Goal: Task Accomplishment & Management: Manage account settings

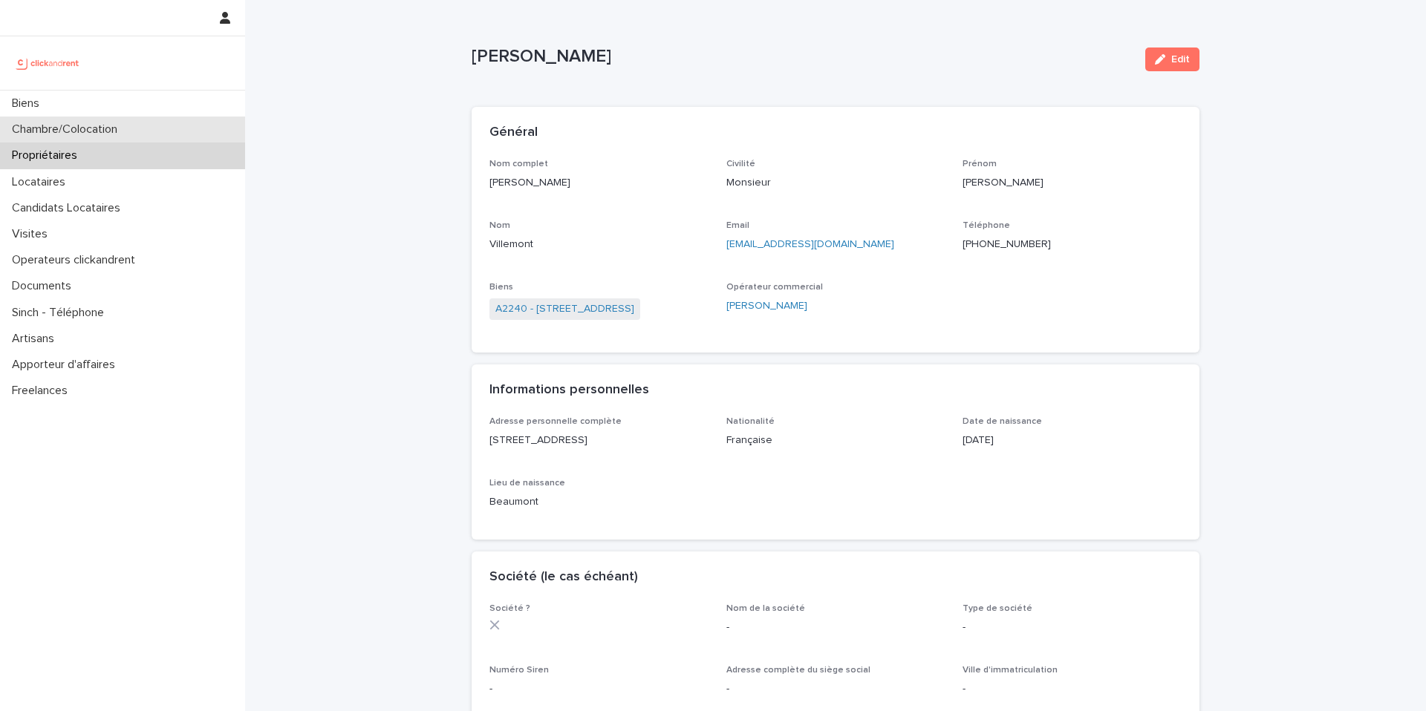
click at [181, 134] on div "Chambre/Colocation" at bounding box center [122, 130] width 245 height 26
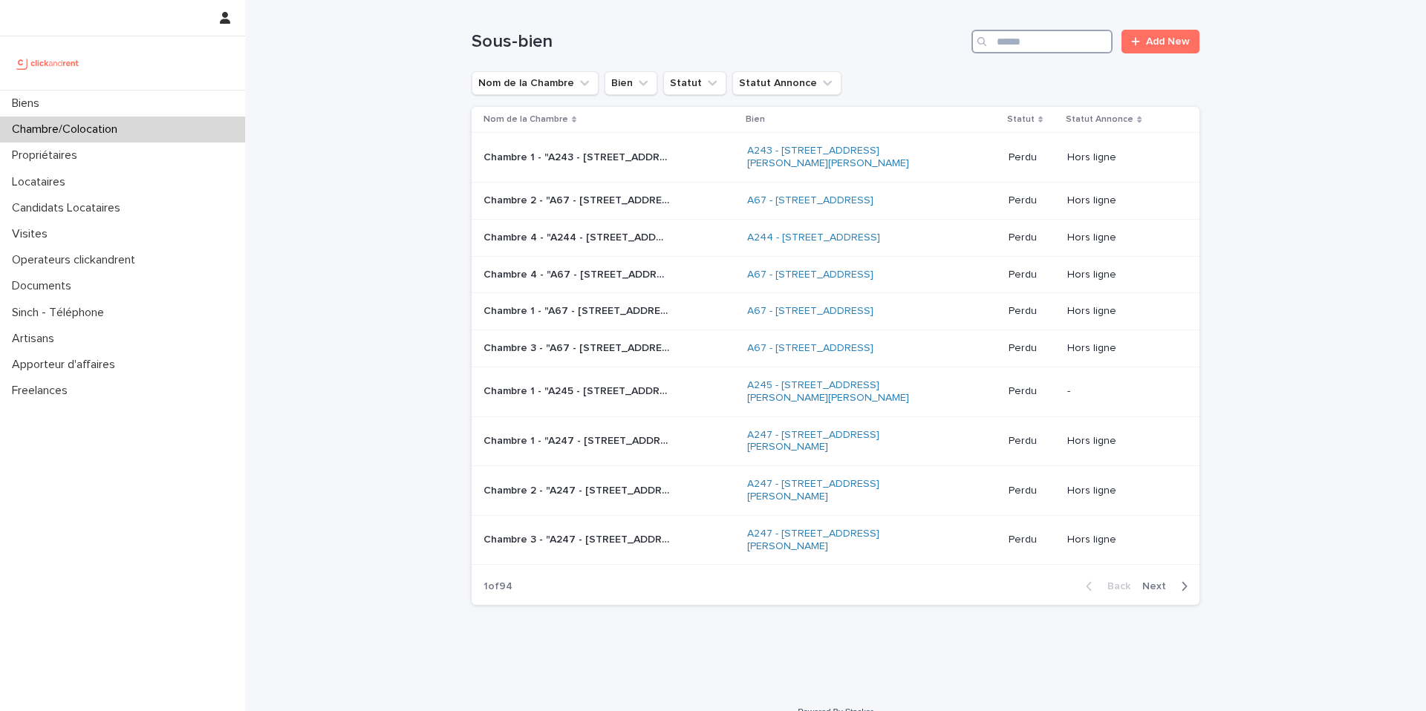
click at [1028, 43] on input "Search" at bounding box center [1041, 42] width 141 height 24
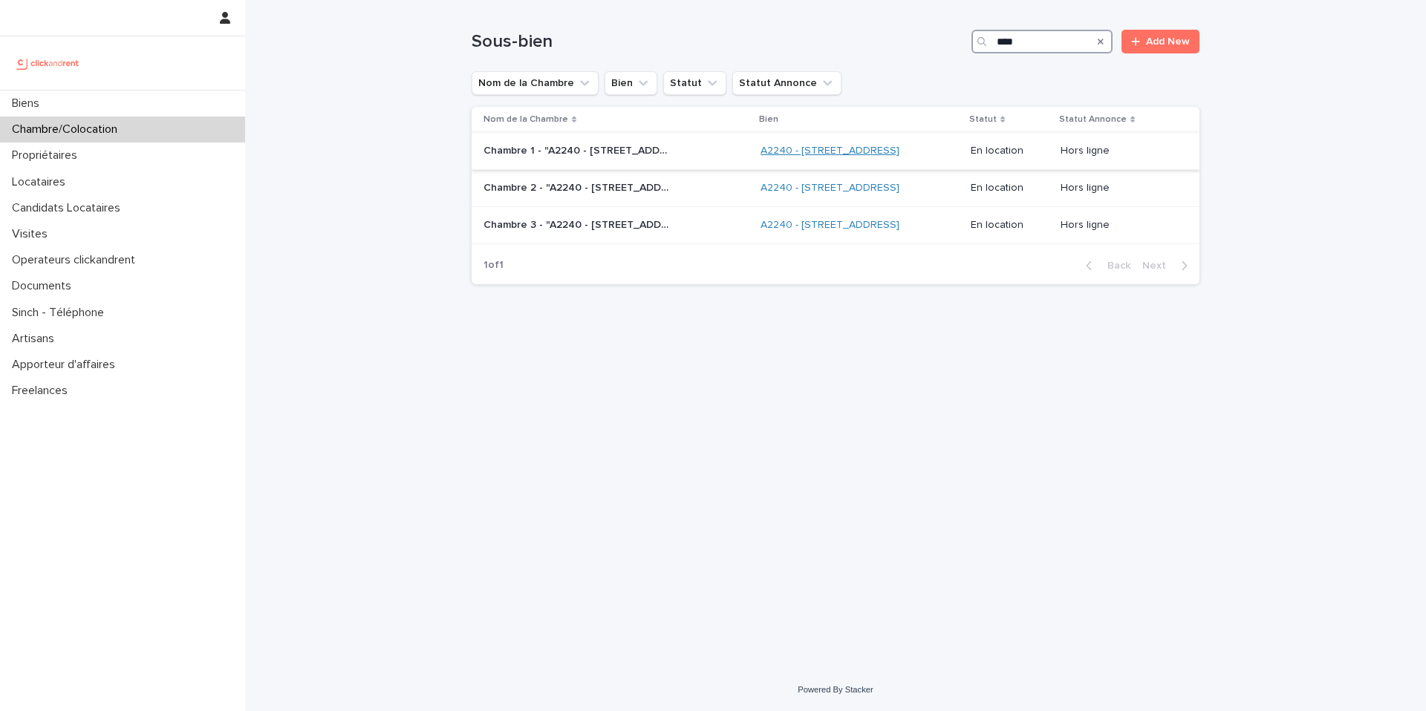
type input "****"
click at [760, 157] on link "A2240 - [STREET_ADDRESS]" at bounding box center [829, 151] width 139 height 13
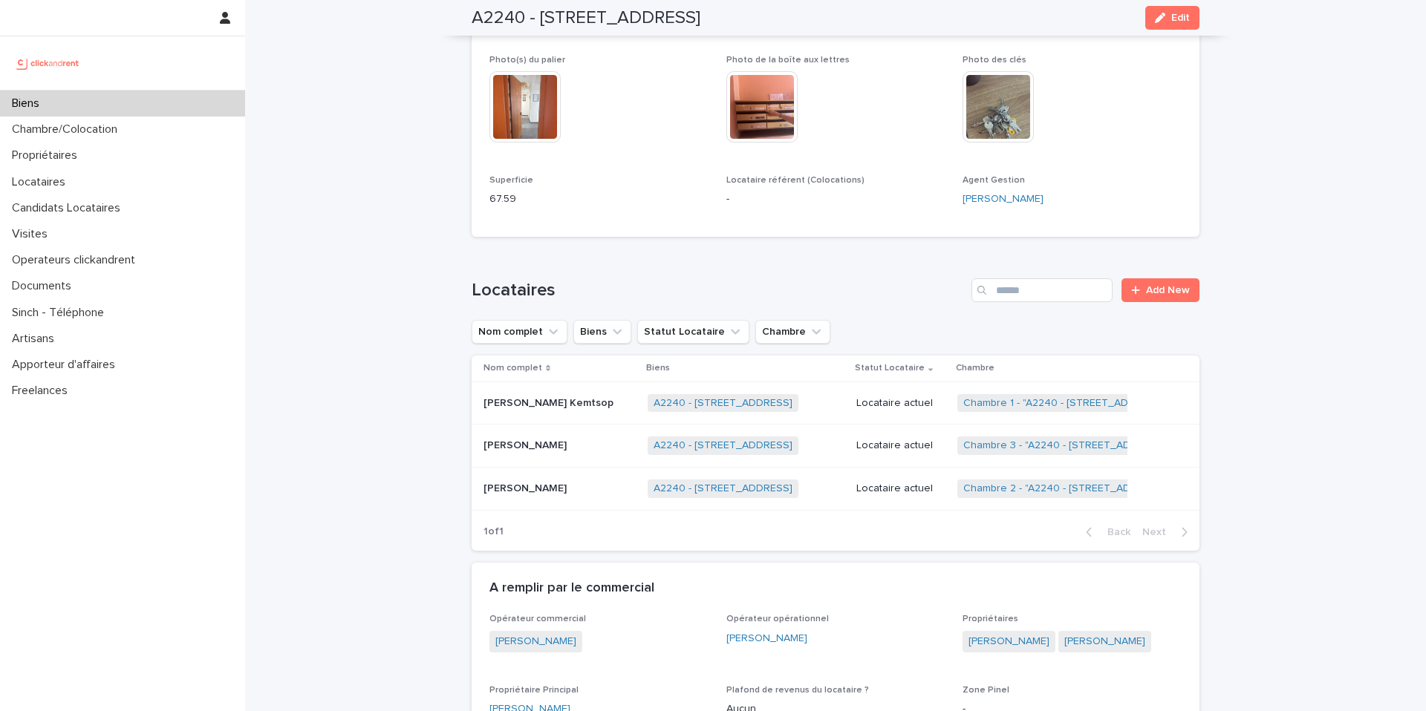
scroll to position [417, 0]
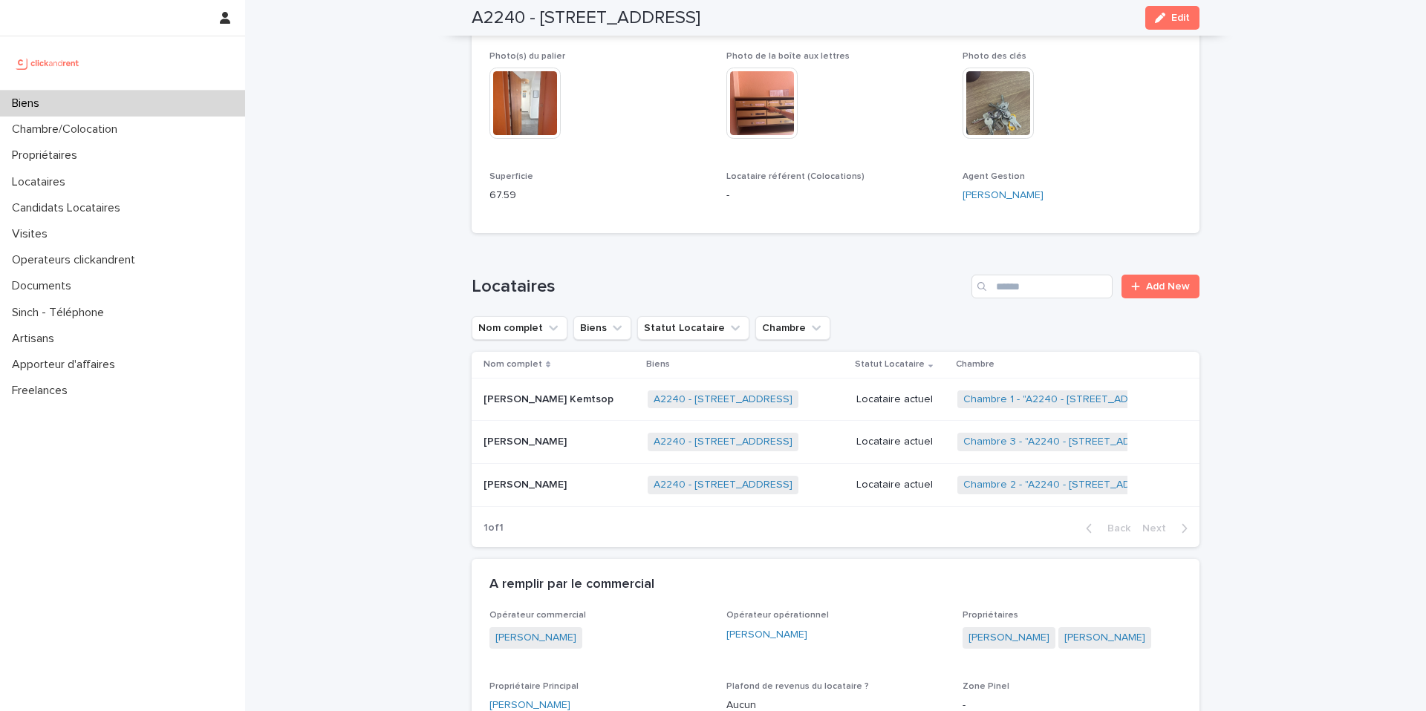
click at [606, 396] on p "[PERSON_NAME] Kemtsop" at bounding box center [549, 399] width 133 height 16
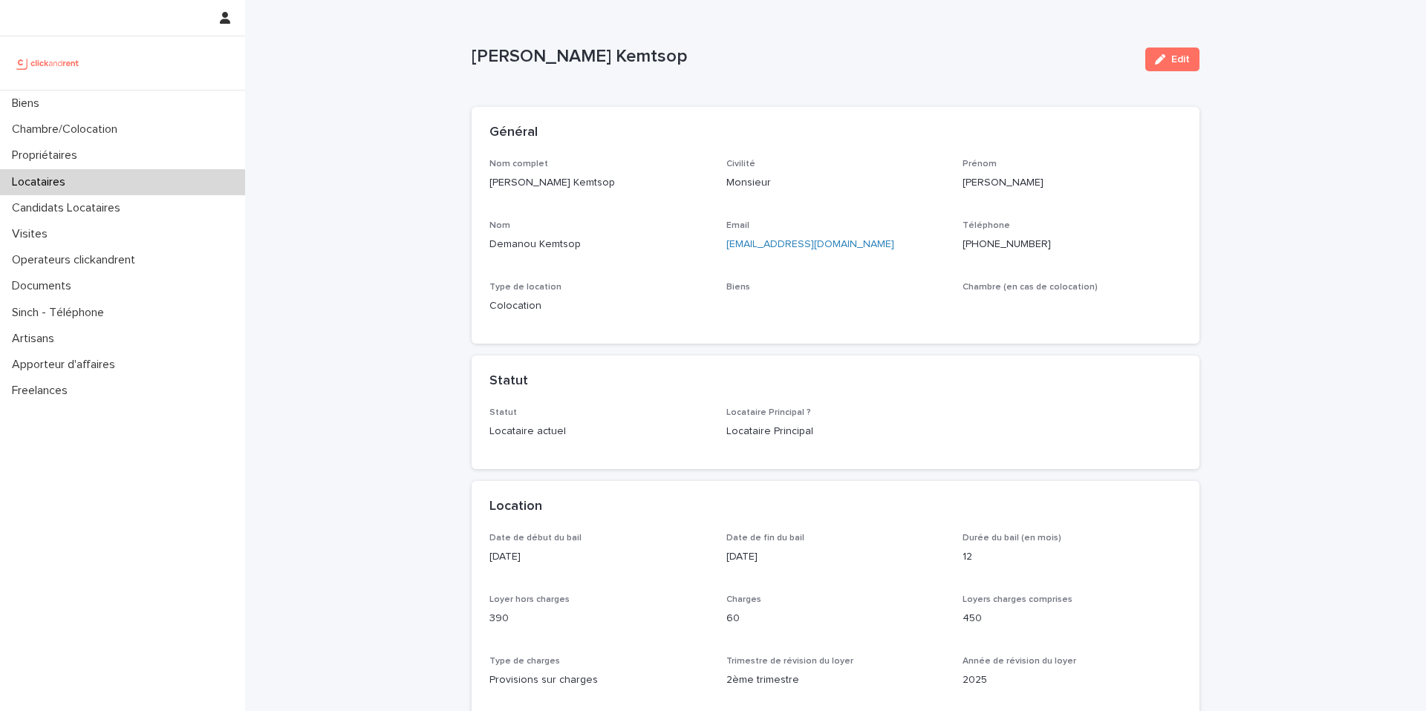
click at [1014, 244] on ringoverc2c-number-84e06f14122c "[PHONE_NUMBER]" at bounding box center [1006, 244] width 88 height 10
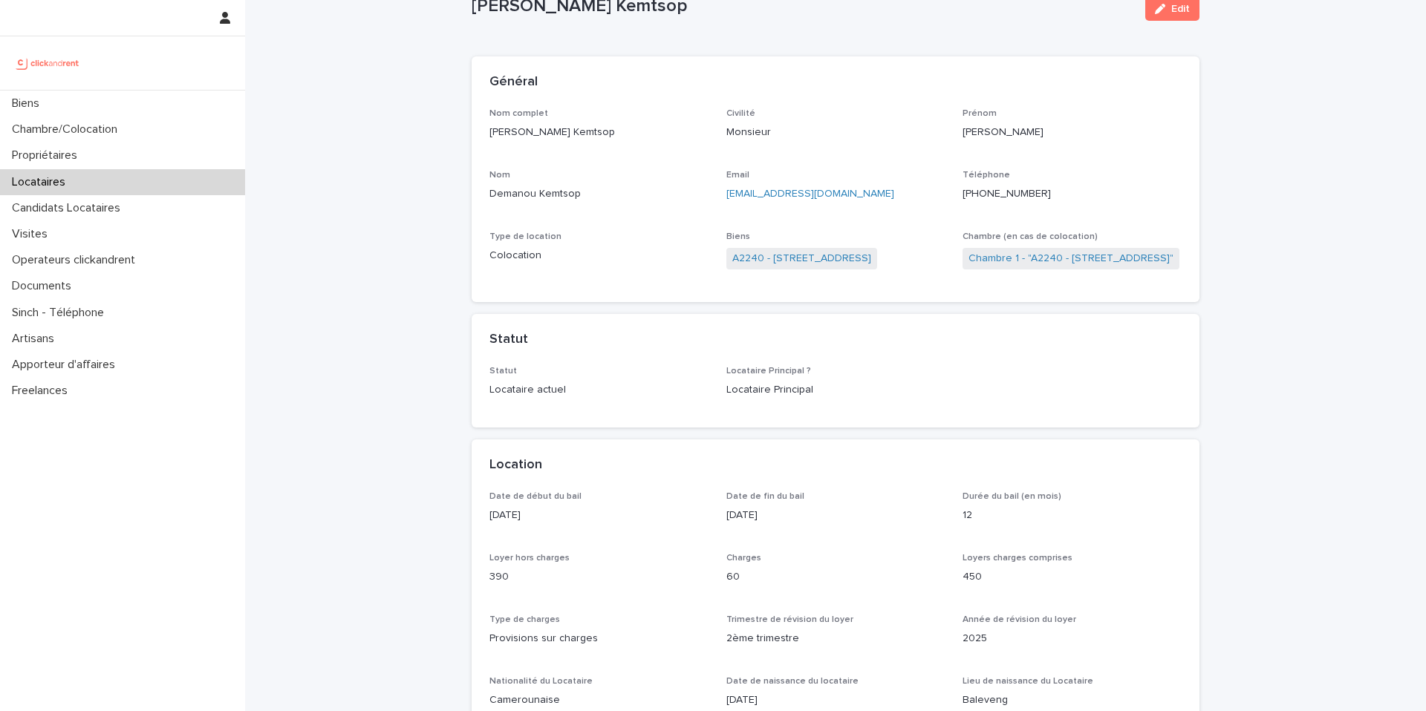
scroll to position [49, 0]
click at [1039, 196] on ringoverc2c-number-84e06f14122c "[PHONE_NUMBER]" at bounding box center [1006, 195] width 88 height 10
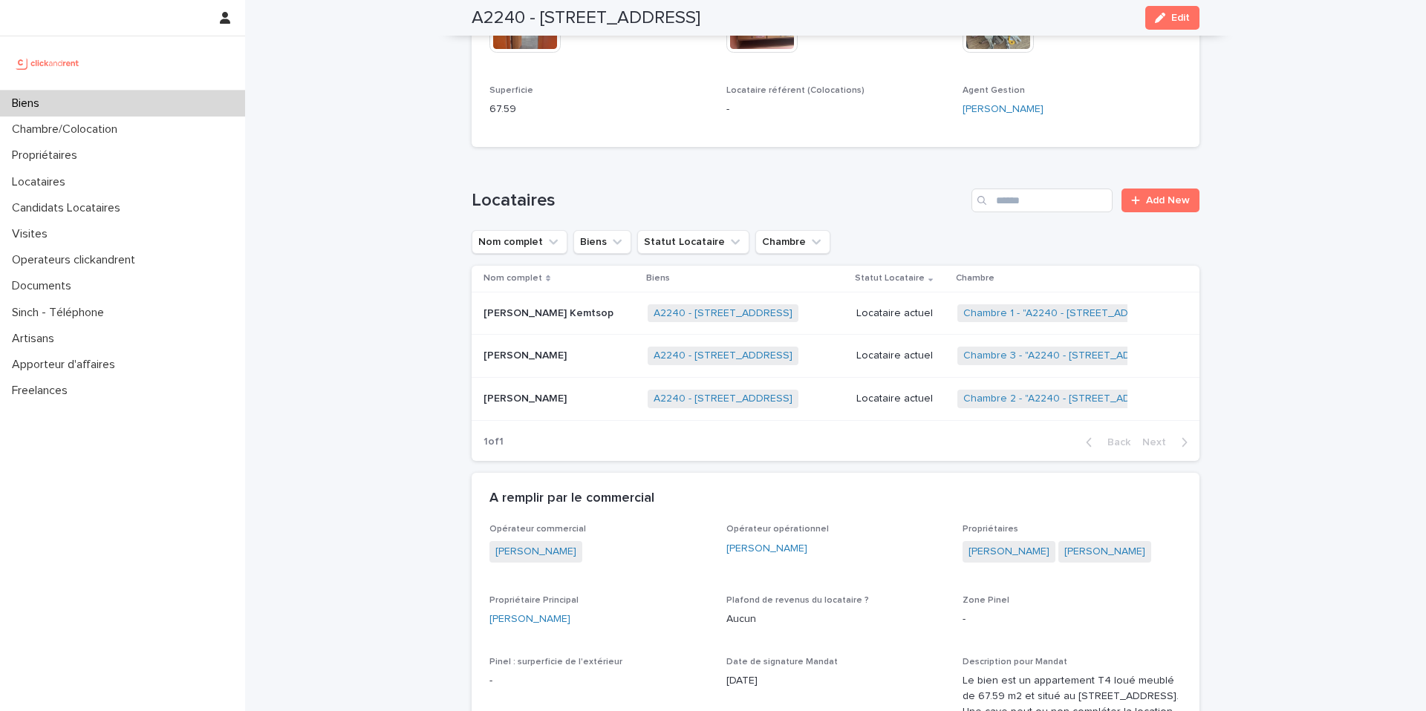
scroll to position [546, 0]
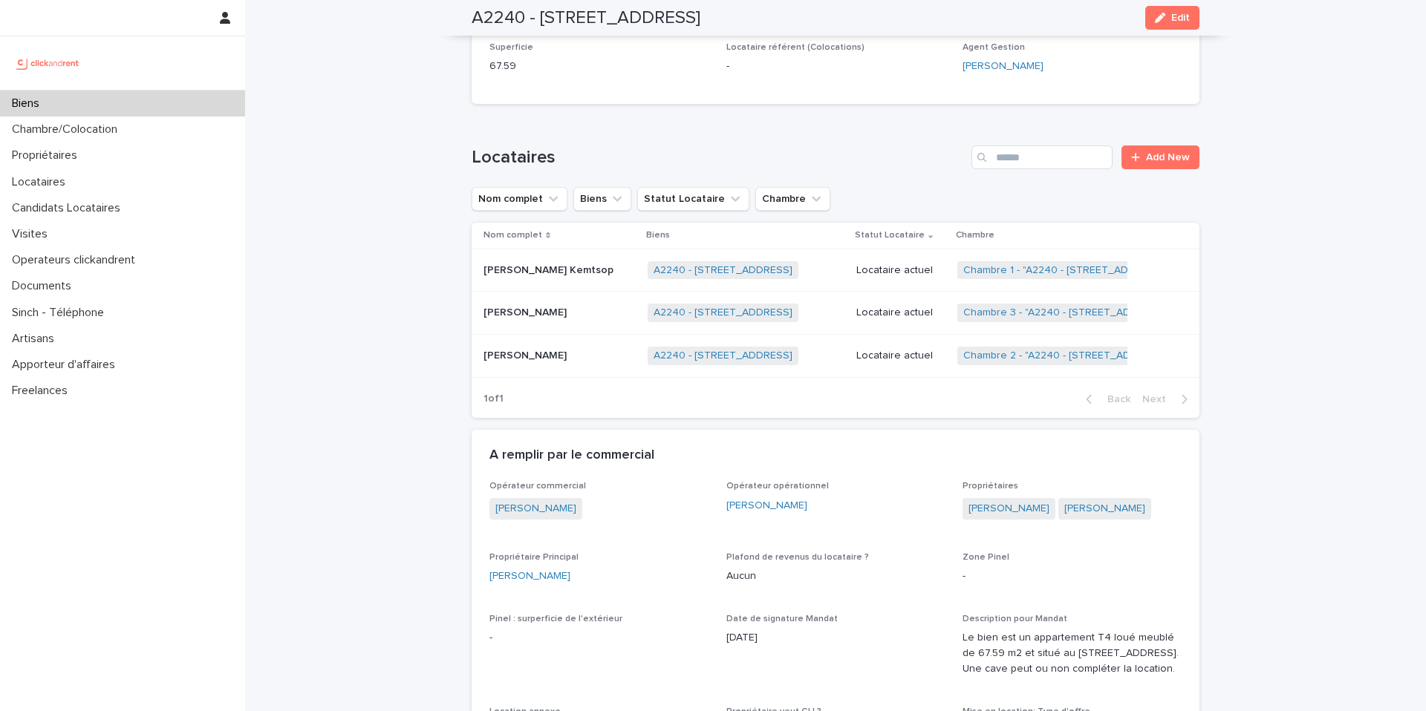
click at [570, 308] on p "[PERSON_NAME]" at bounding box center [526, 312] width 86 height 16
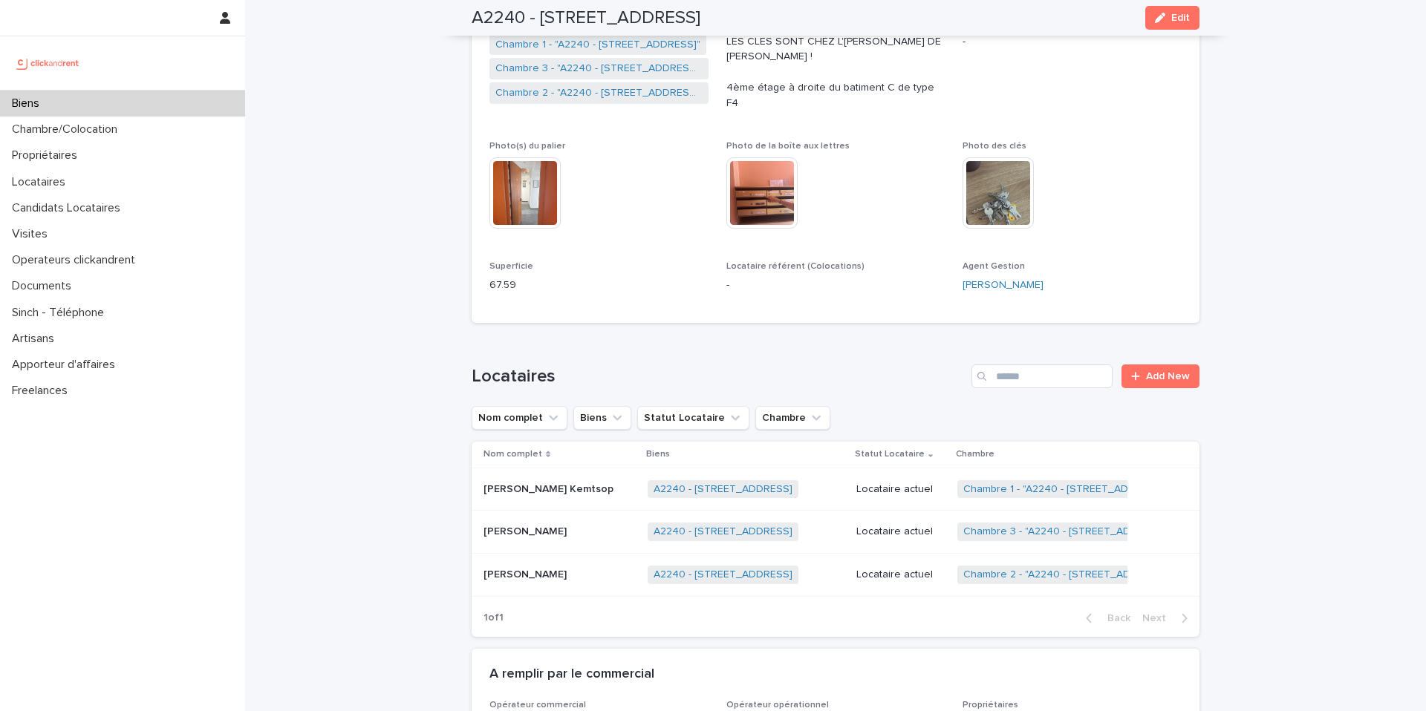
scroll to position [370, 0]
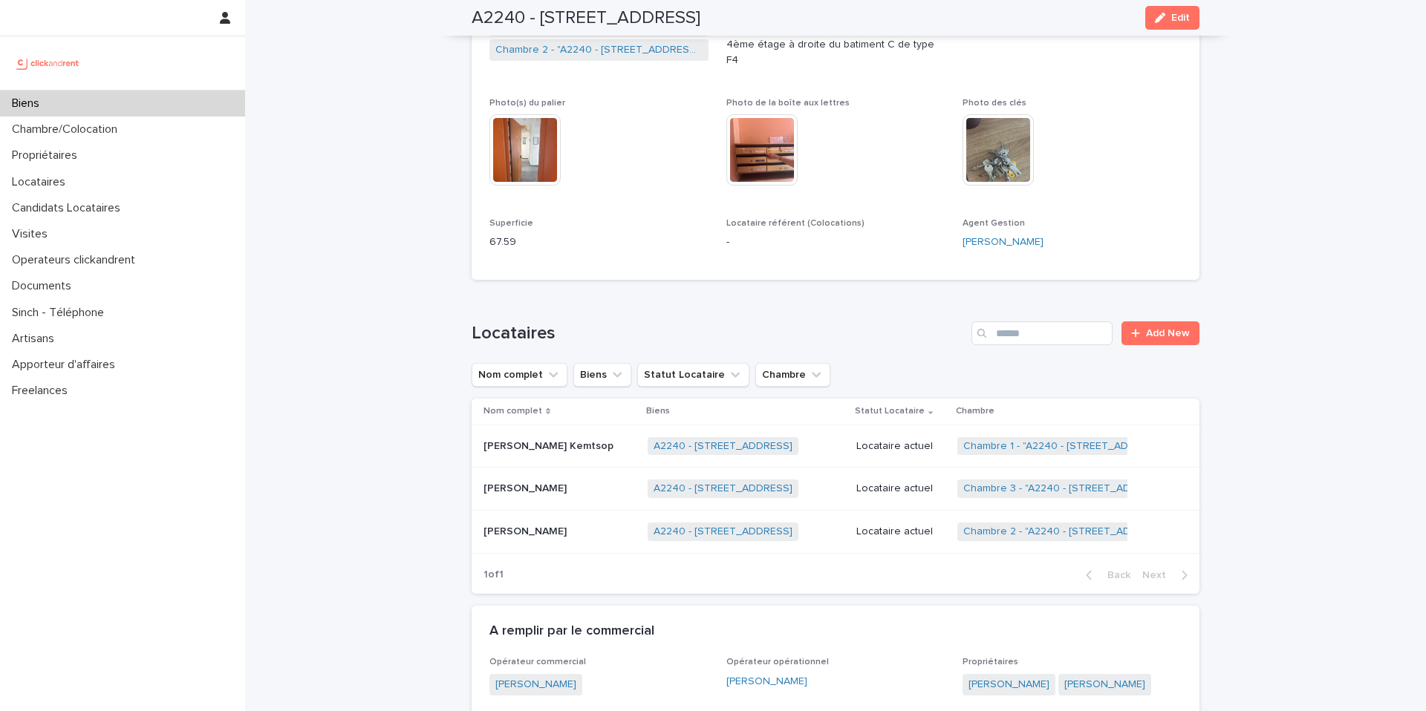
click at [570, 534] on p "[PERSON_NAME]" at bounding box center [526, 531] width 86 height 16
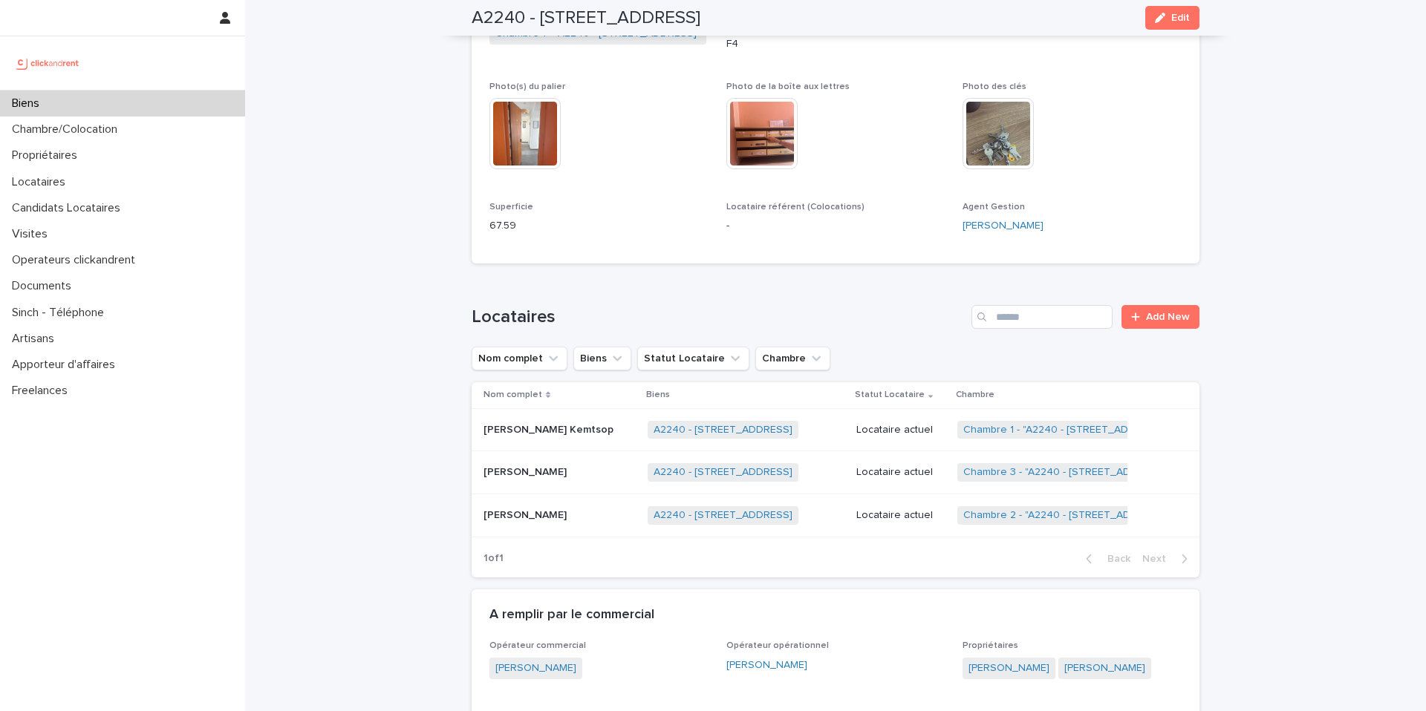
scroll to position [424, 0]
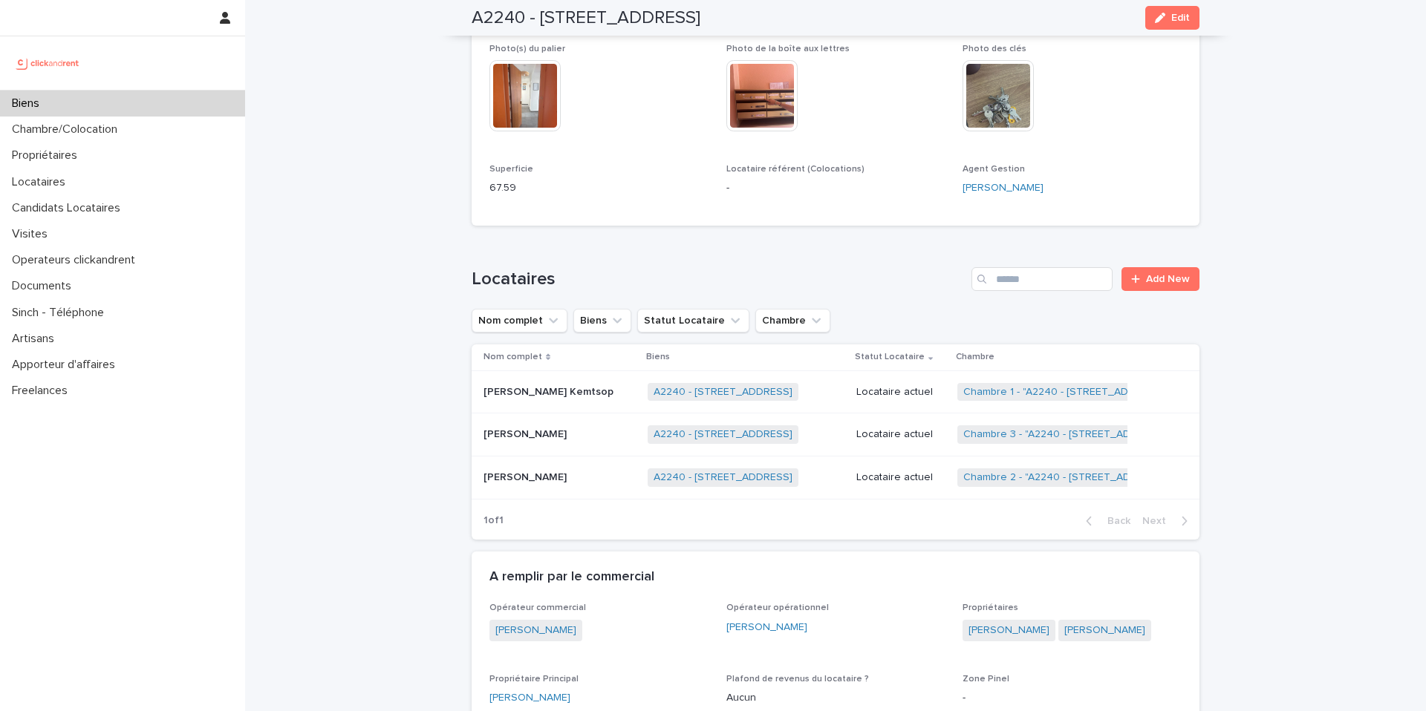
click at [600, 400] on td "[PERSON_NAME] Kemtsop [PERSON_NAME]" at bounding box center [556, 392] width 170 height 43
click at [565, 443] on div "[PERSON_NAME] [PERSON_NAME]" at bounding box center [559, 434] width 152 height 25
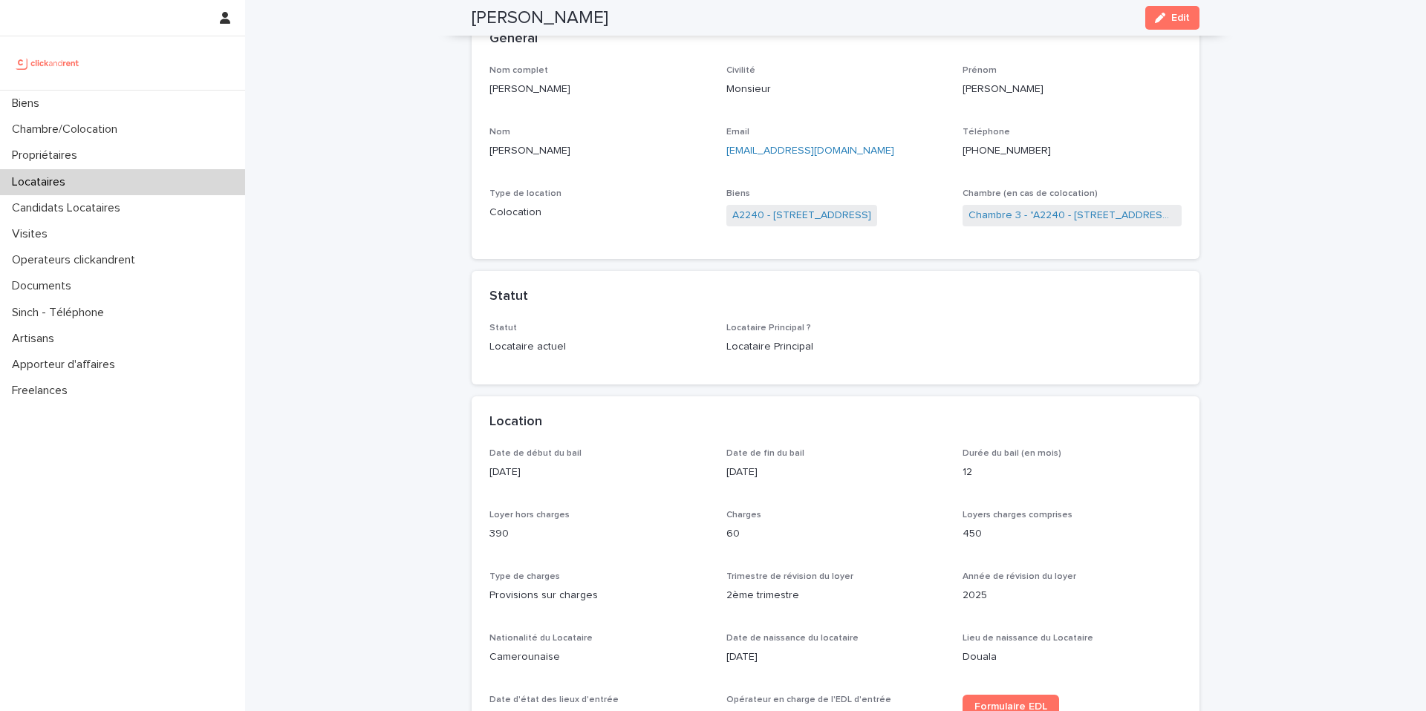
scroll to position [93, 0]
click at [1014, 151] on ringoverc2c-number-84e06f14122c "[PHONE_NUMBER]" at bounding box center [1006, 151] width 88 height 10
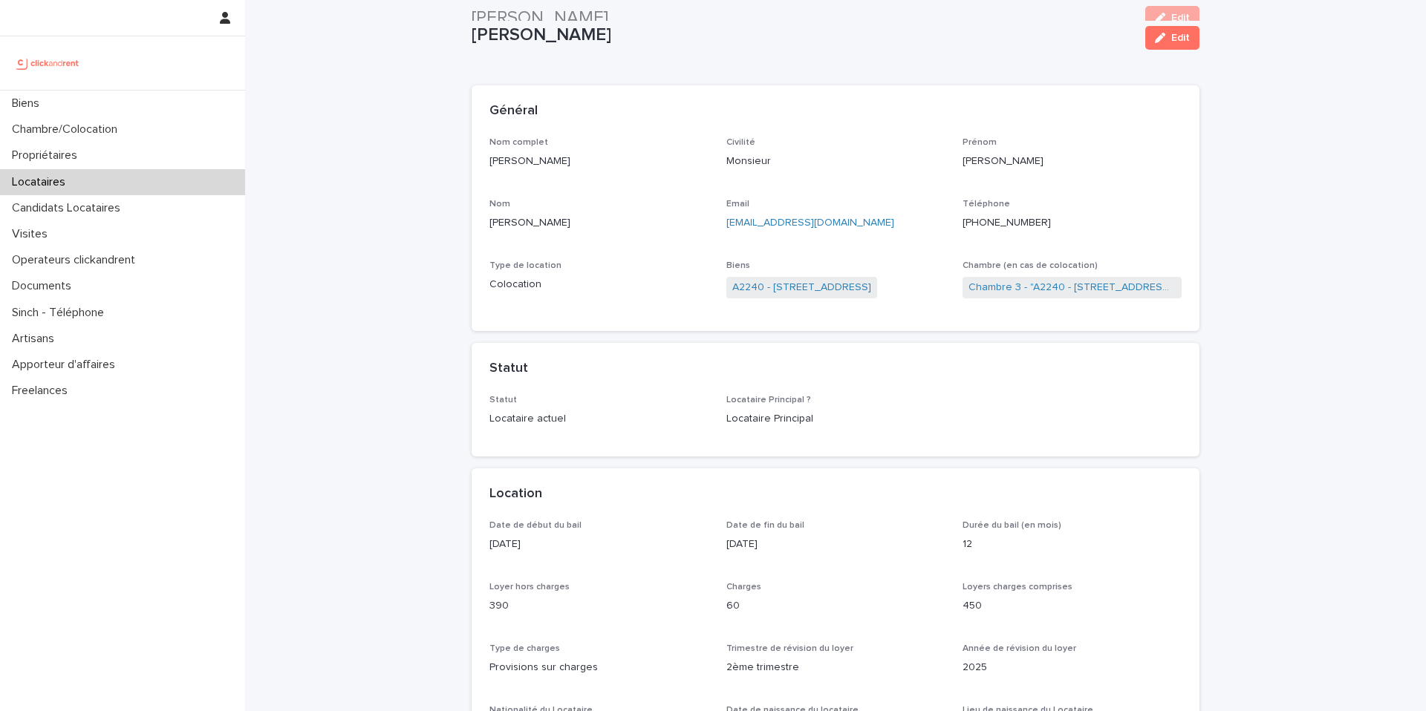
scroll to position [0, 0]
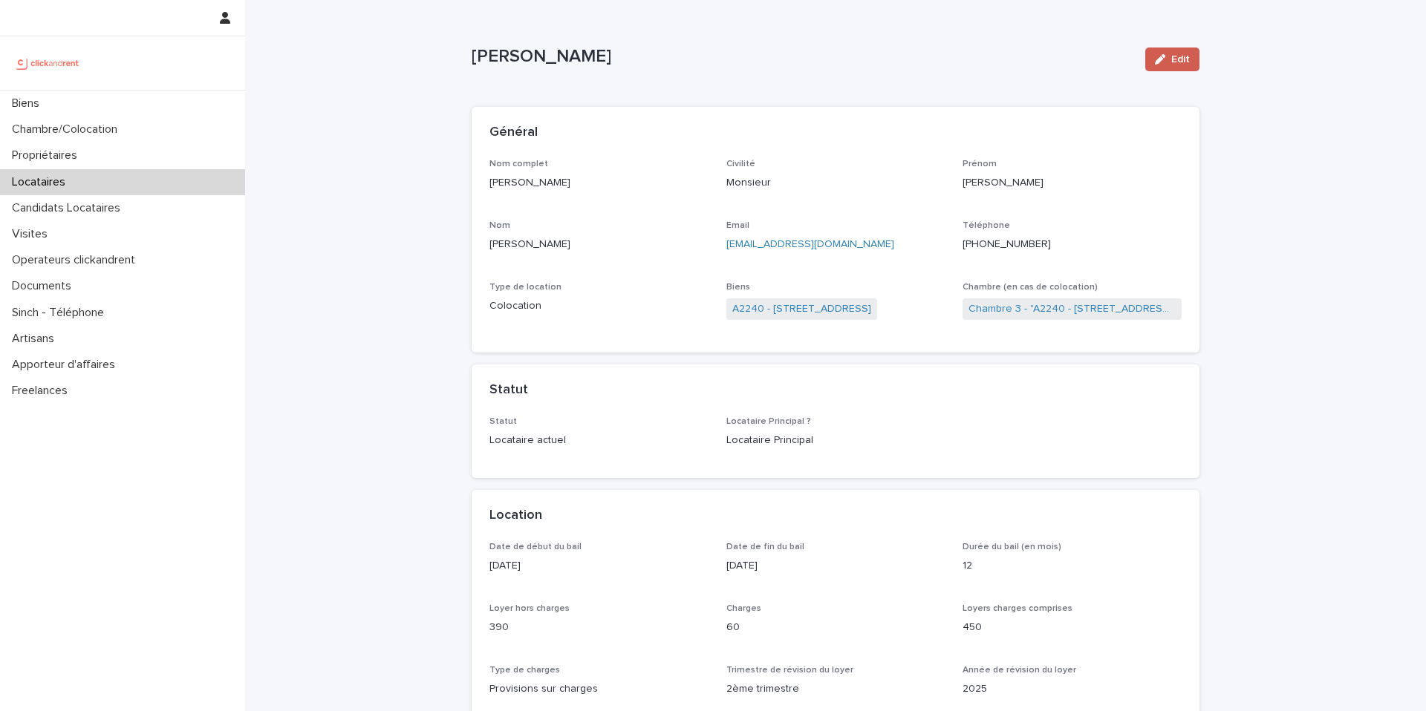
click at [1164, 65] on button "Edit" at bounding box center [1172, 60] width 54 height 24
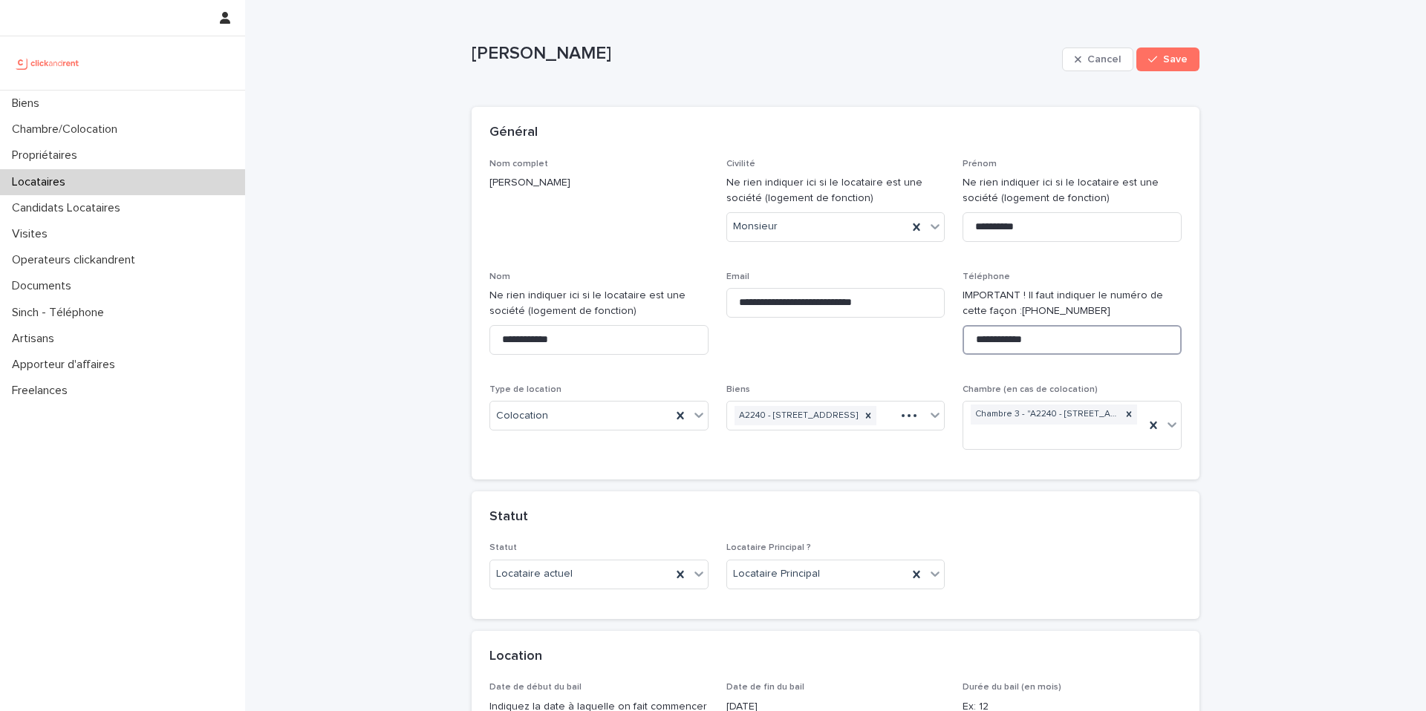
click at [1051, 337] on input "**********" at bounding box center [1071, 340] width 219 height 30
type input "**********"
click at [1012, 129] on div "Général" at bounding box center [832, 133] width 686 height 16
click at [1166, 60] on span "Save" at bounding box center [1175, 59] width 25 height 10
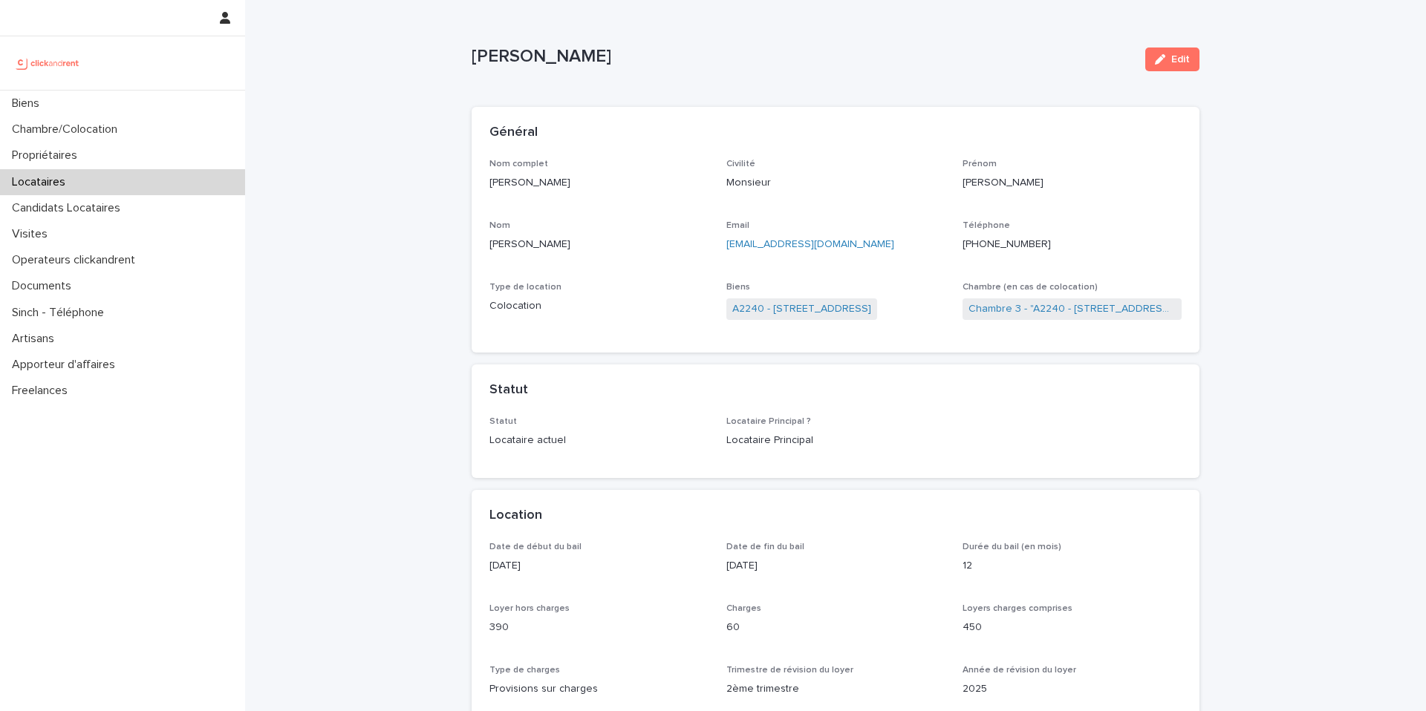
click at [1031, 244] on ringoverc2c-number-84e06f14122c "[PHONE_NUMBER]" at bounding box center [1006, 244] width 88 height 10
click at [1185, 59] on span "Edit" at bounding box center [1180, 59] width 19 height 10
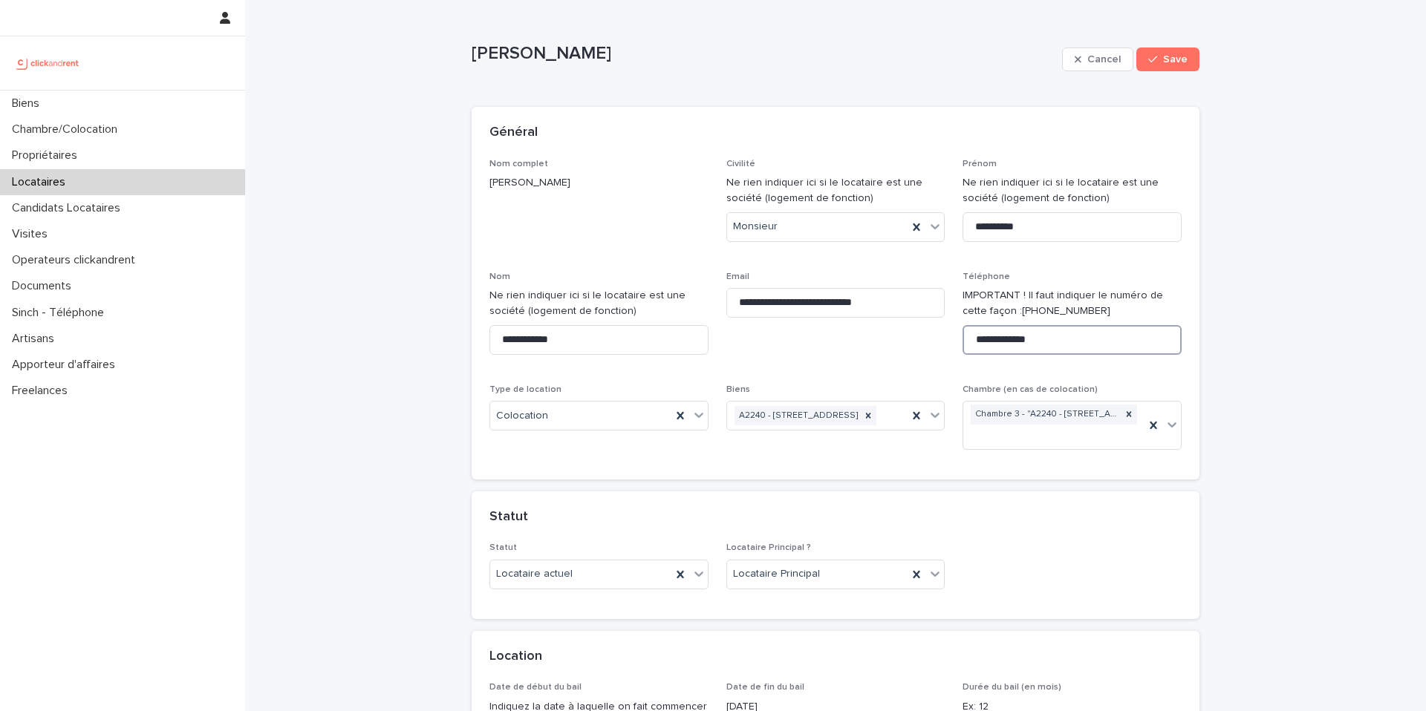
click at [996, 344] on input "**********" at bounding box center [1071, 340] width 219 height 30
click at [1081, 59] on icon "button" at bounding box center [1077, 59] width 7 height 7
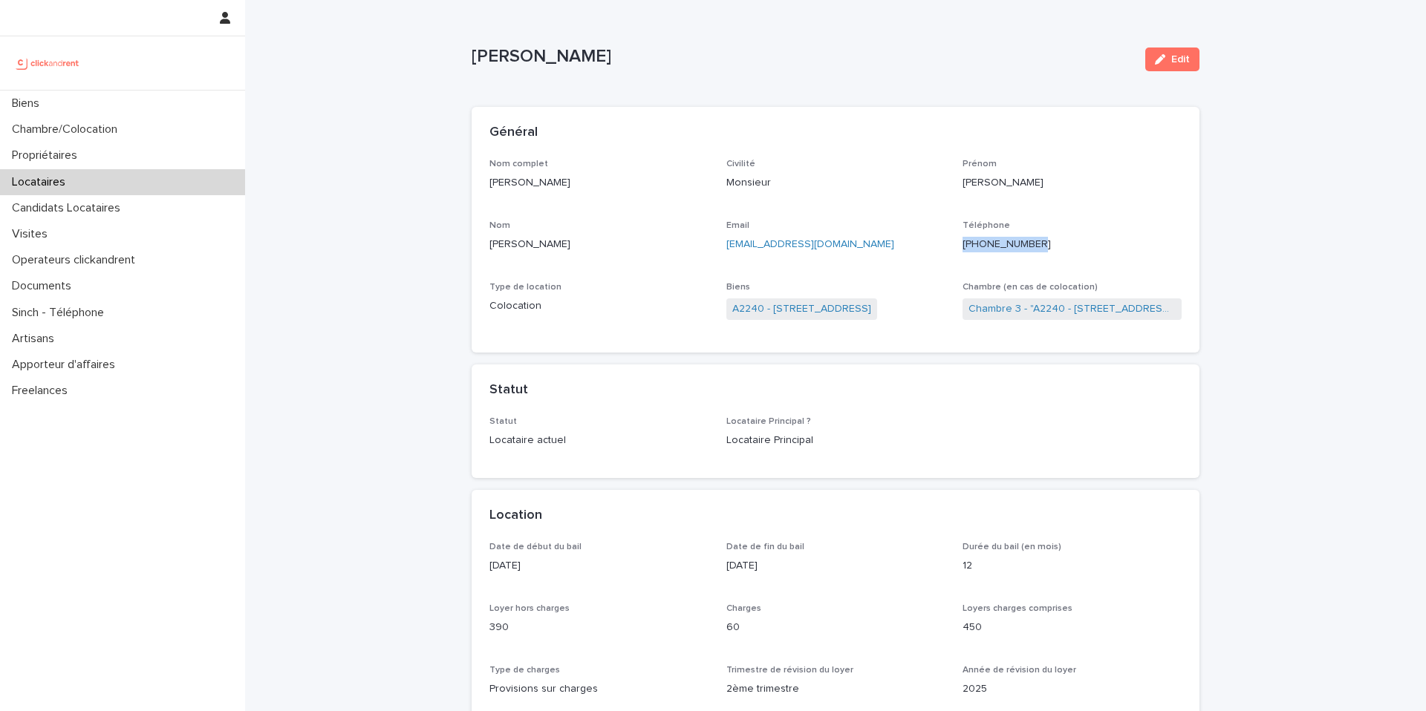
drag, startPoint x: 1054, startPoint y: 247, endPoint x: 979, endPoint y: 241, distance: 75.2
click at [979, 241] on p "[PHONE_NUMBER]" at bounding box center [1071, 245] width 219 height 16
copy ringoverc2c-number-84e06f14122c "[PHONE_NUMBER]"
click at [871, 310] on link "A2240 - [STREET_ADDRESS]" at bounding box center [801, 309] width 139 height 16
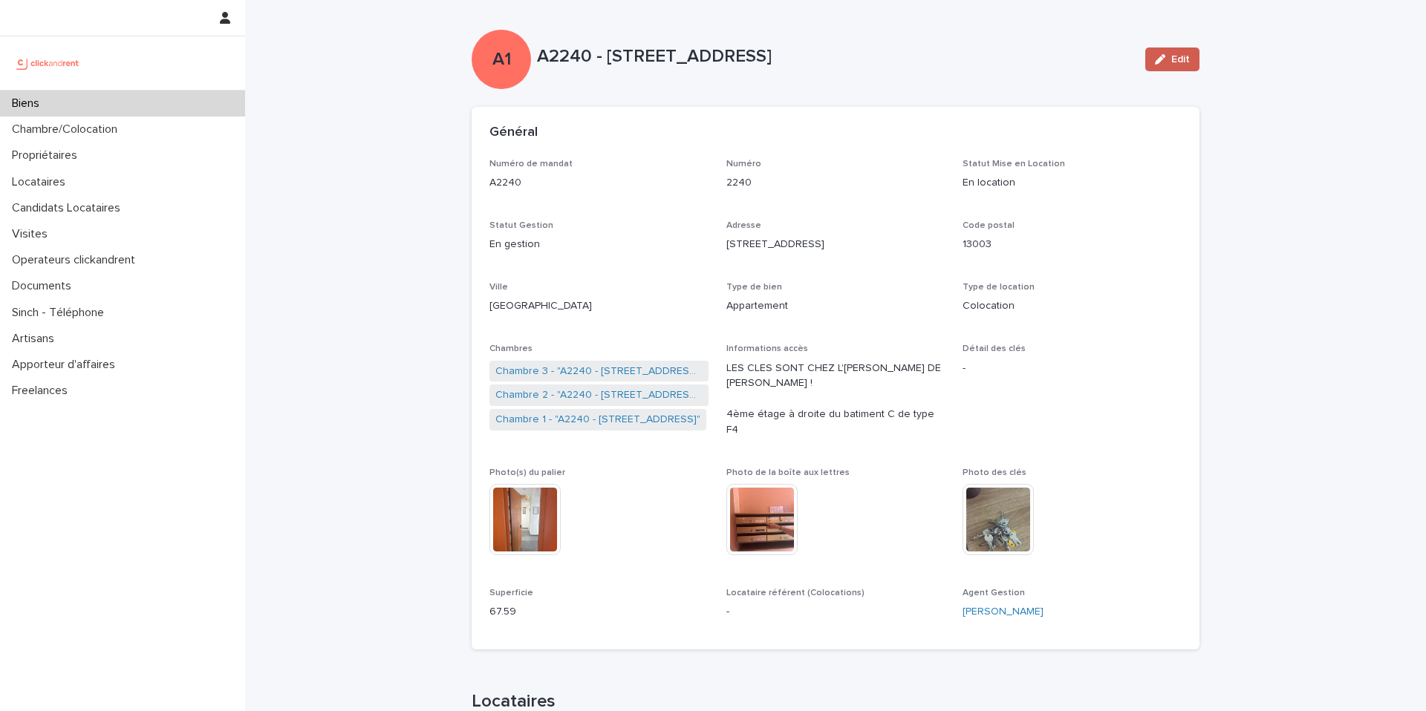
click at [1181, 62] on span "Edit" at bounding box center [1180, 59] width 19 height 10
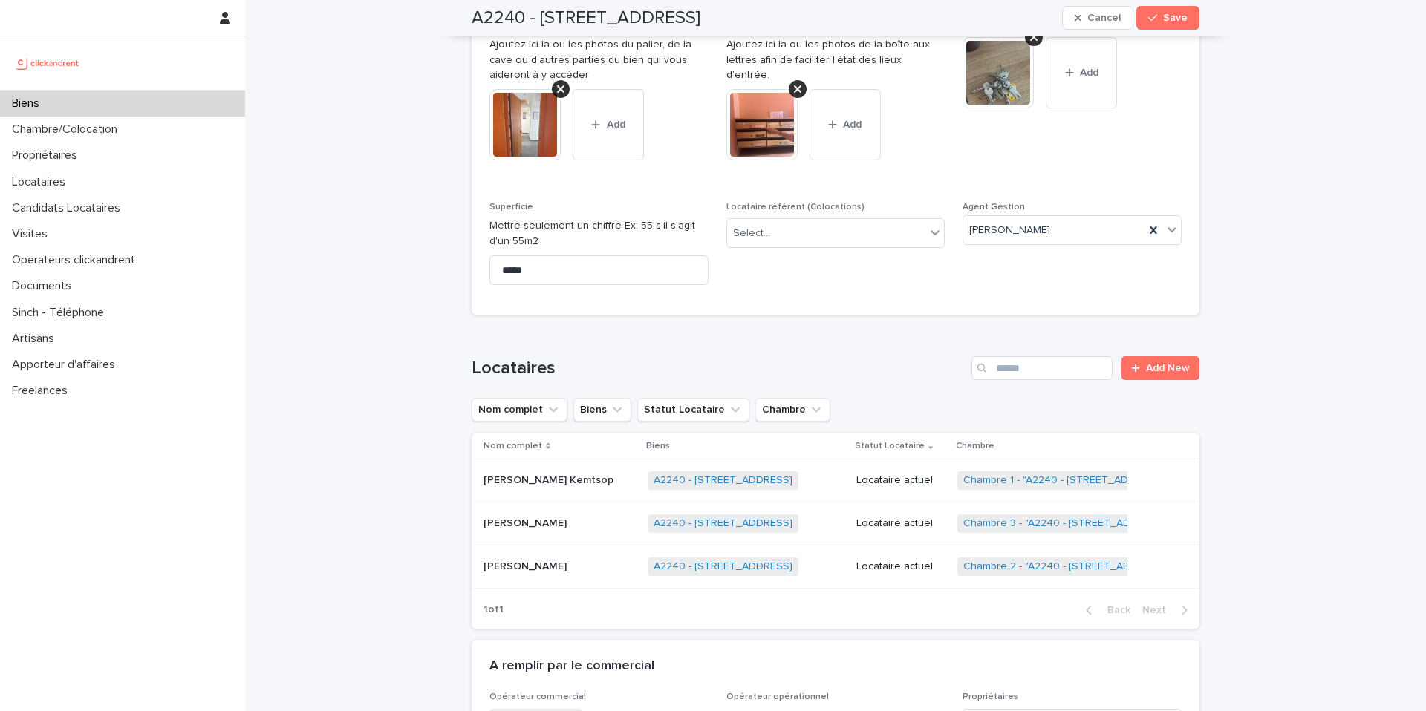
scroll to position [701, 0]
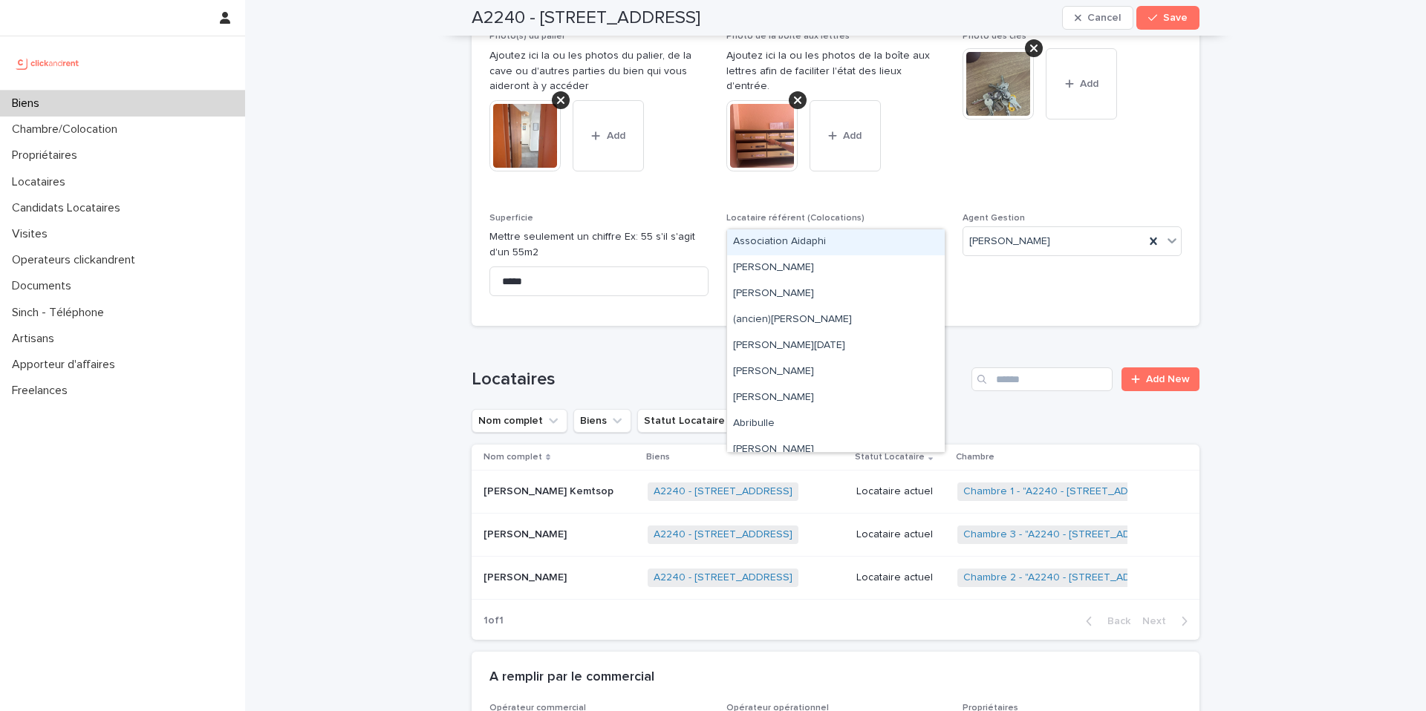
click at [860, 232] on div "Select..." at bounding box center [826, 244] width 199 height 25
type input "****"
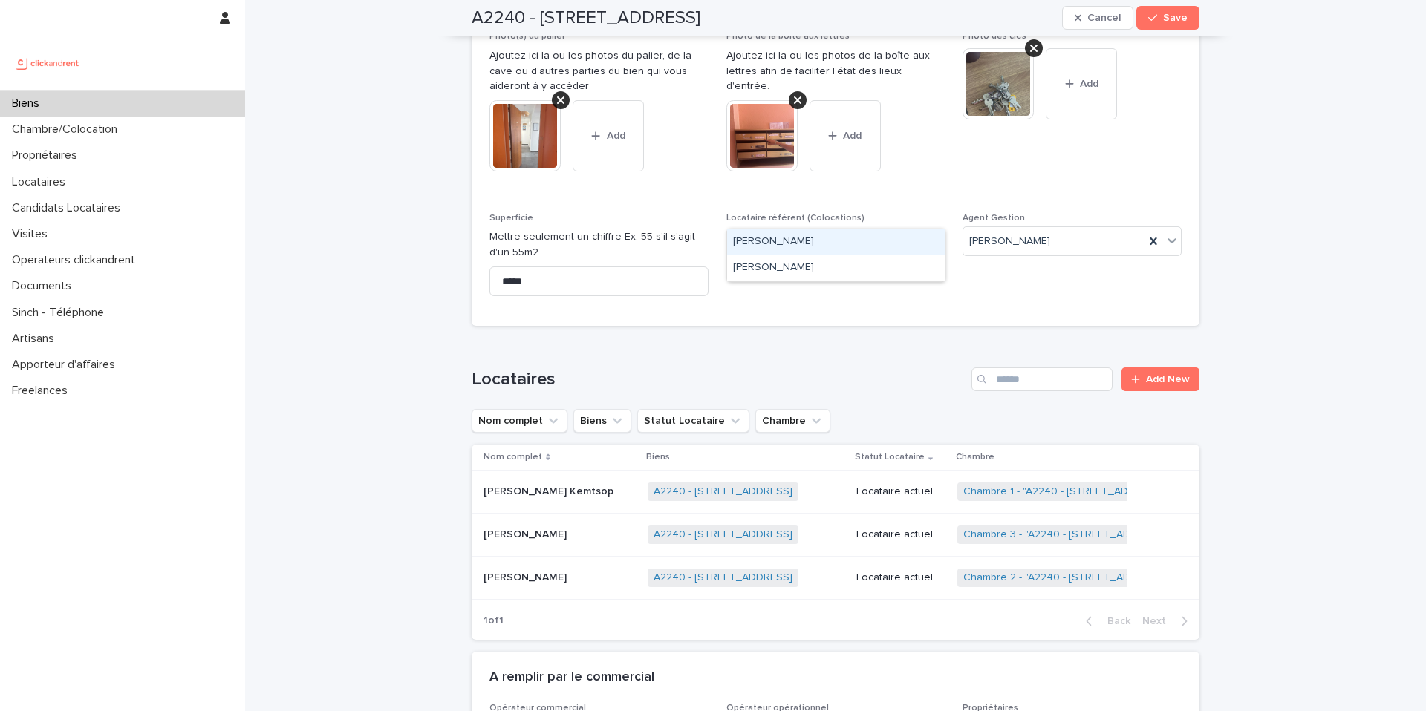
click at [822, 241] on div "[PERSON_NAME]" at bounding box center [836, 242] width 218 height 26
click at [1168, 19] on span "Save" at bounding box center [1175, 18] width 25 height 10
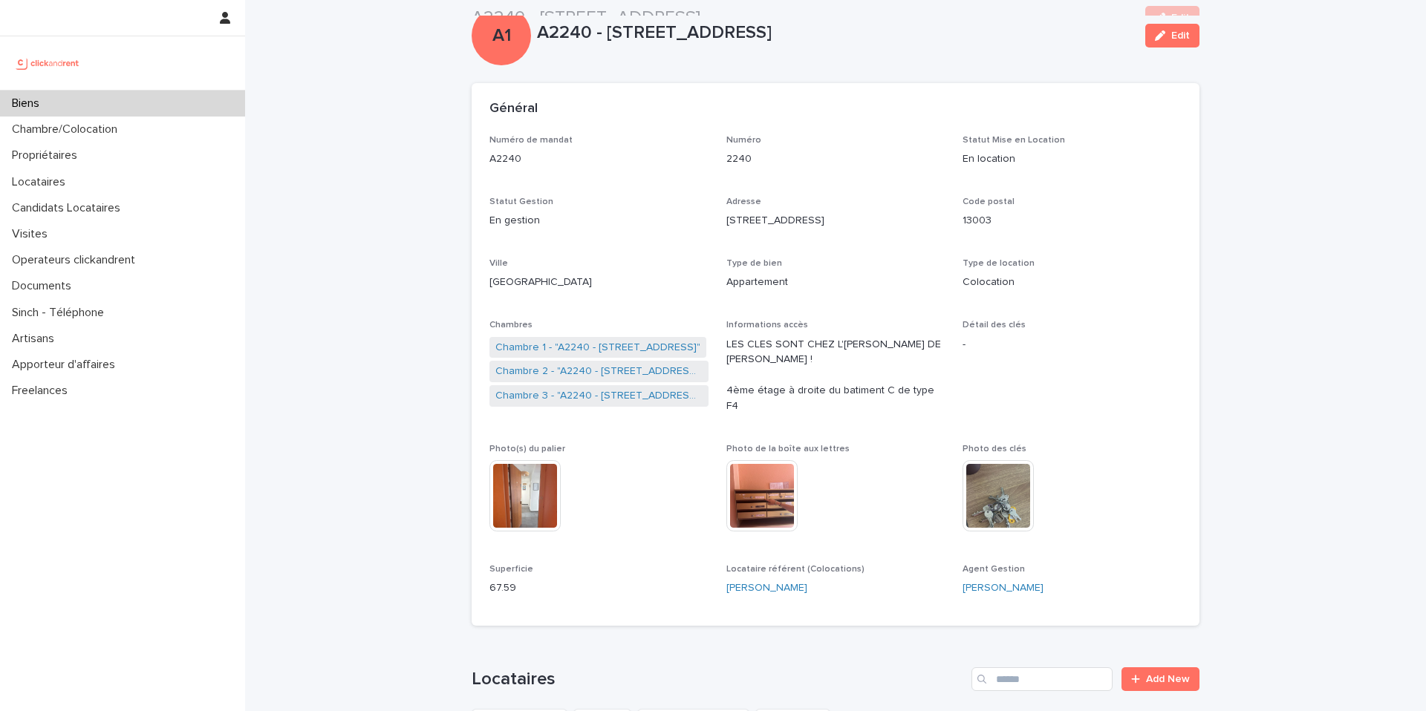
scroll to position [0, 0]
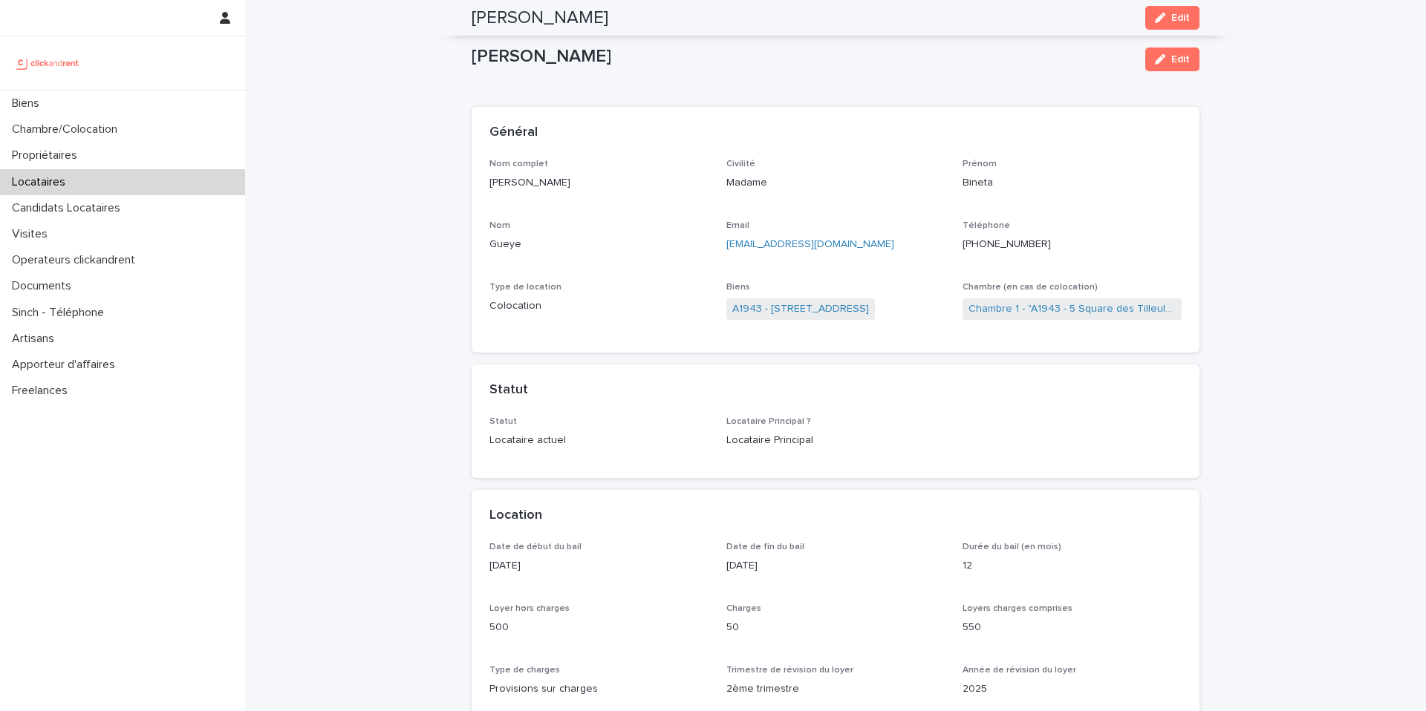
scroll to position [564, 0]
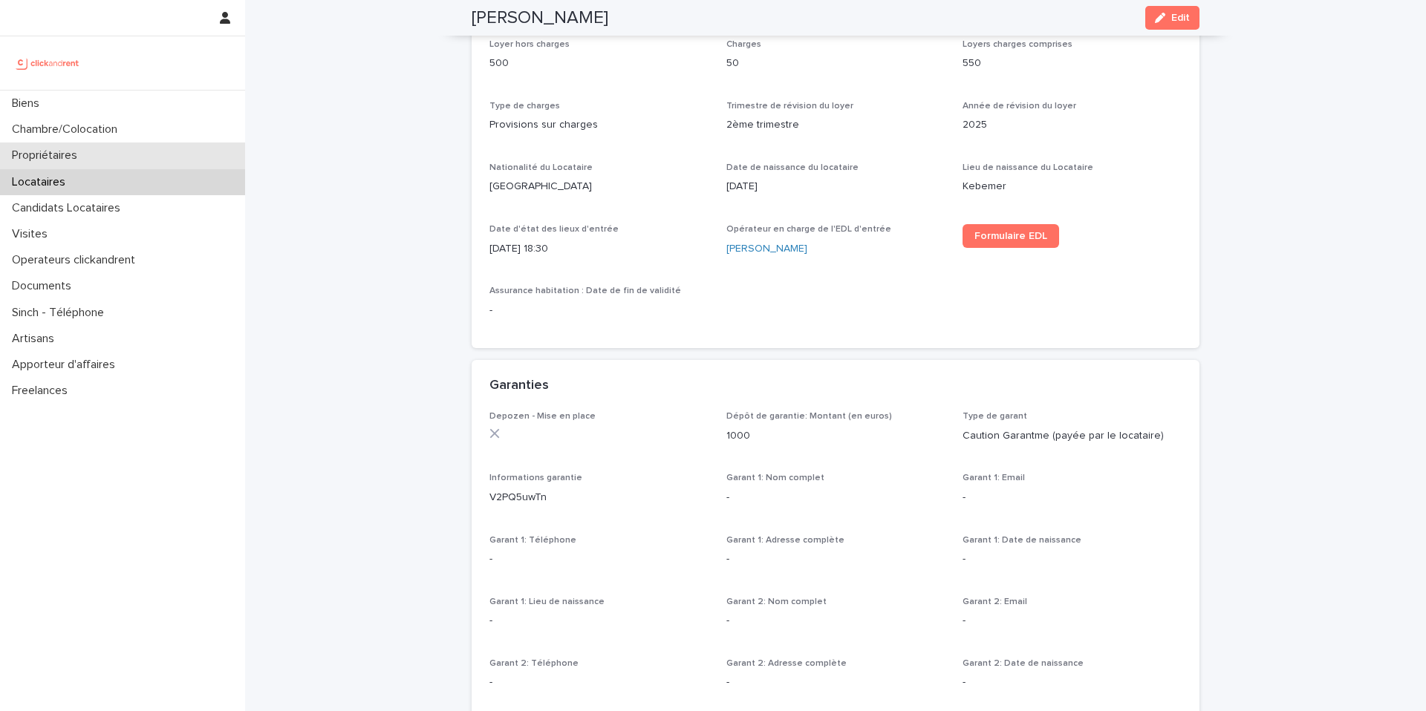
click at [144, 163] on div "Propriétaires" at bounding box center [122, 156] width 245 height 26
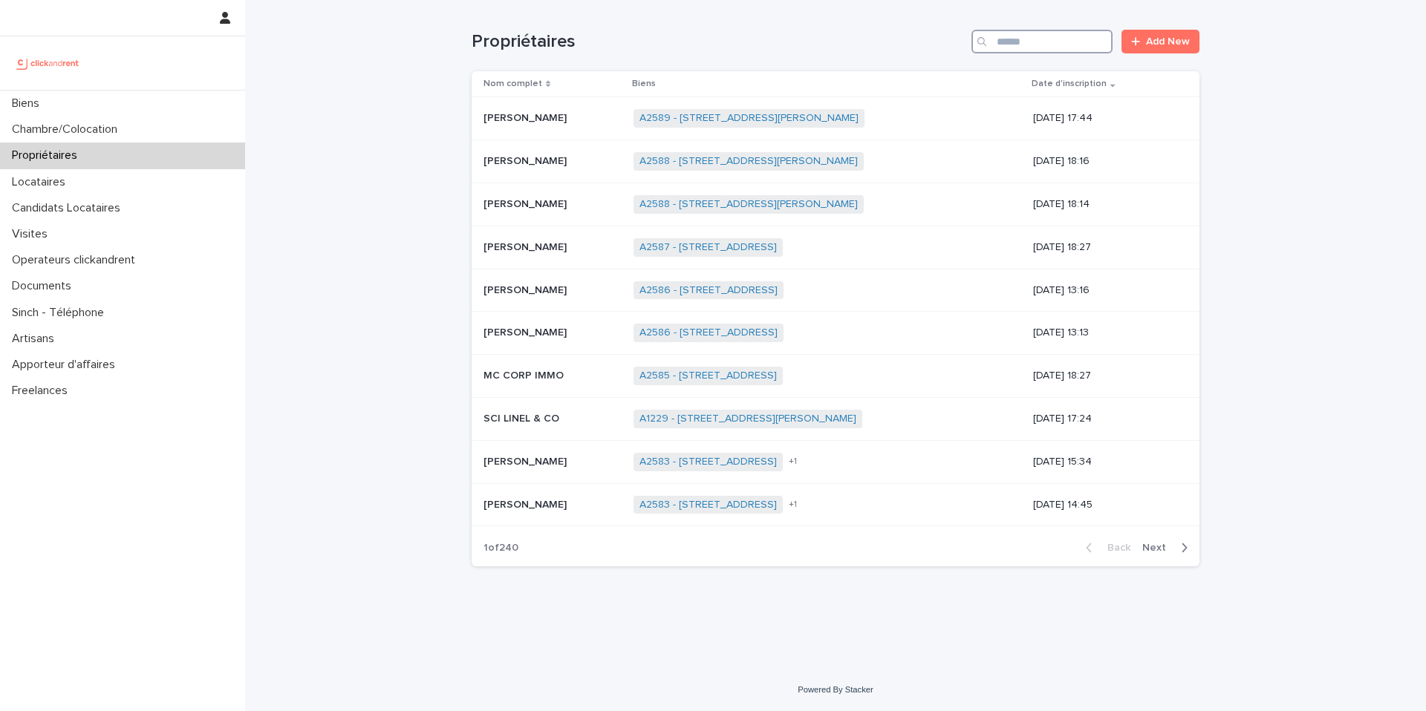
click at [1034, 48] on input "Search" at bounding box center [1041, 42] width 141 height 24
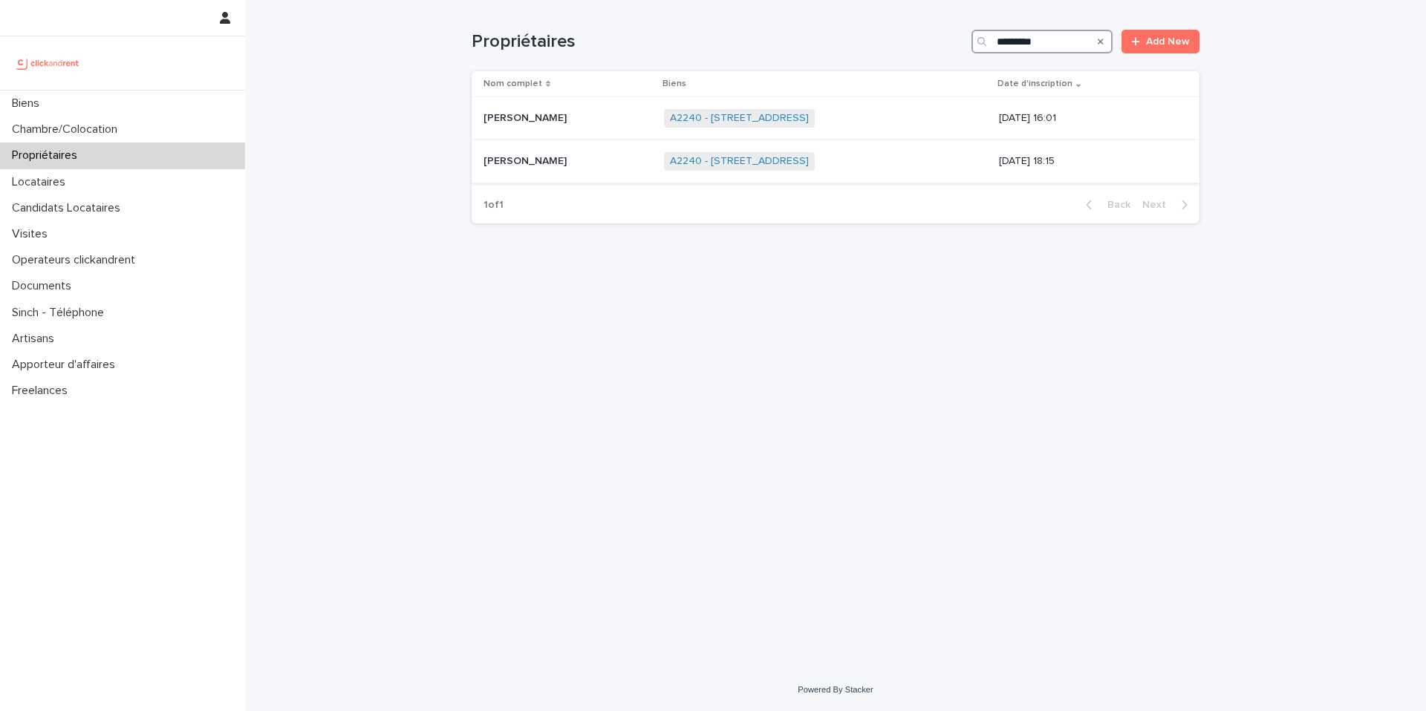
type input "*********"
click at [549, 156] on p "[PERSON_NAME]" at bounding box center [526, 160] width 86 height 16
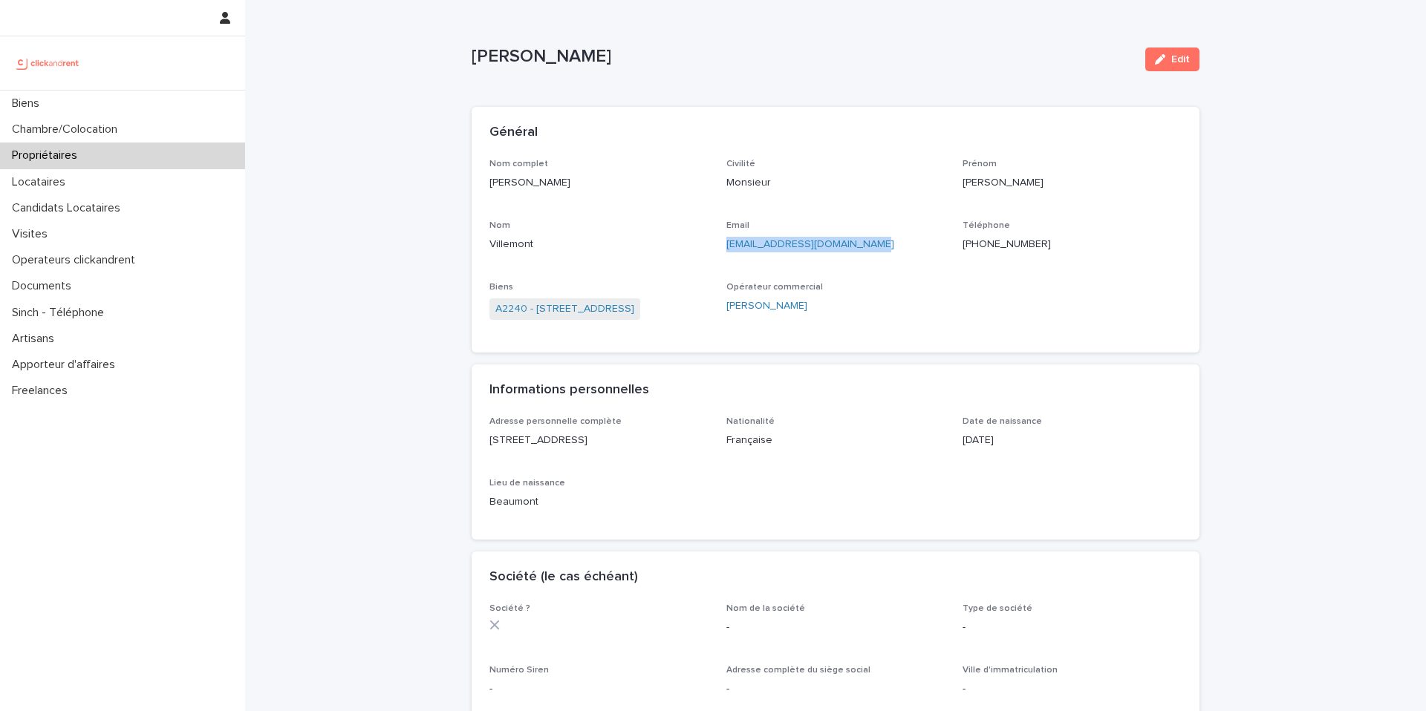
drag, startPoint x: 866, startPoint y: 249, endPoint x: 726, endPoint y: 249, distance: 139.6
click at [726, 249] on p "[EMAIL_ADDRESS][DOMAIN_NAME]" at bounding box center [835, 245] width 219 height 16
copy link "[EMAIL_ADDRESS][DOMAIN_NAME]"
click at [113, 210] on p "Candidats Locataires" at bounding box center [69, 208] width 126 height 14
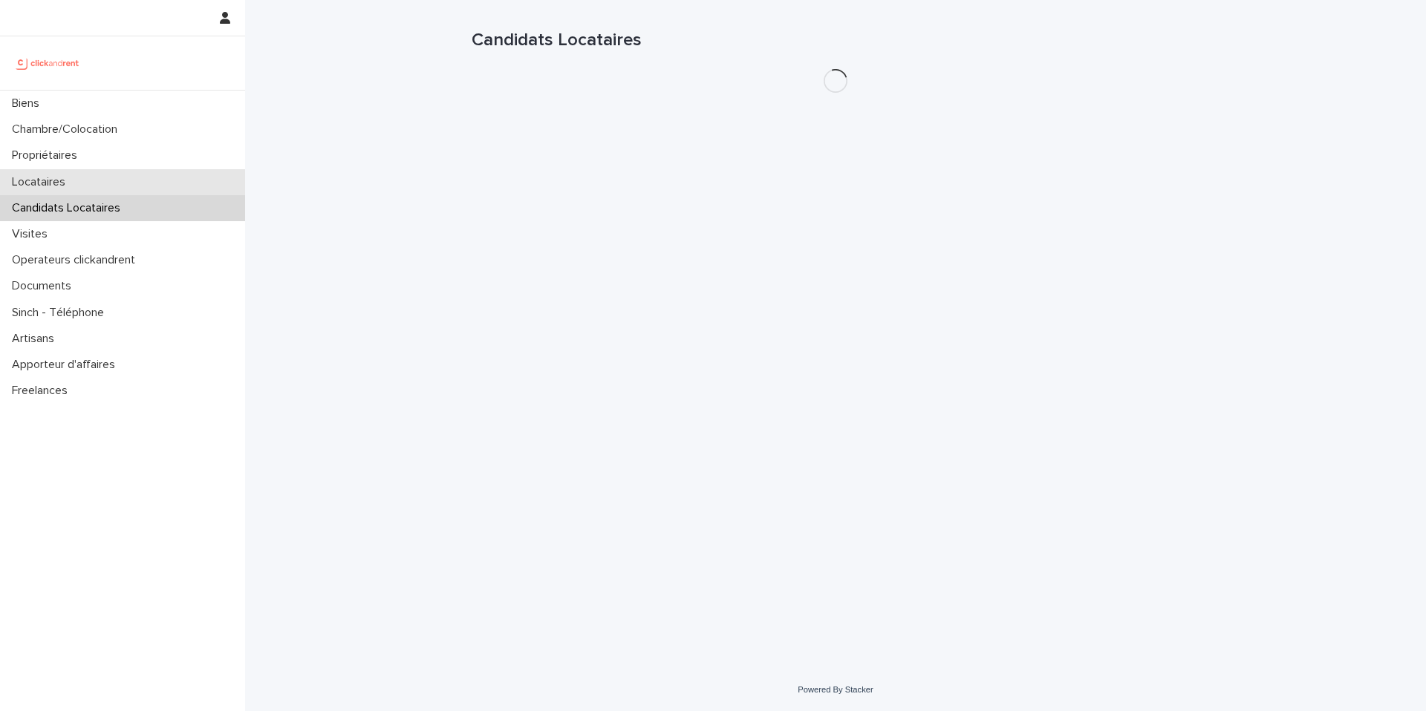
click at [113, 186] on div "Locataires" at bounding box center [122, 182] width 245 height 26
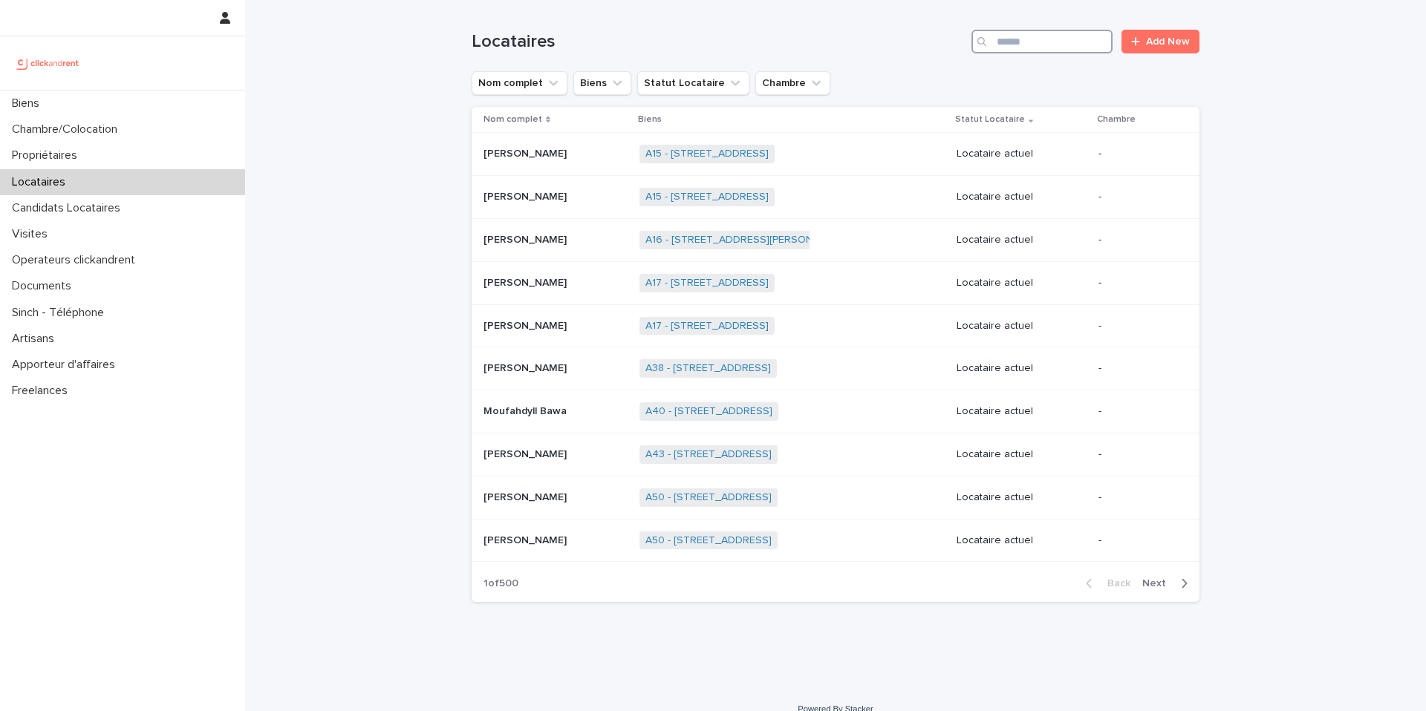
click at [1022, 41] on input "Search" at bounding box center [1041, 42] width 141 height 24
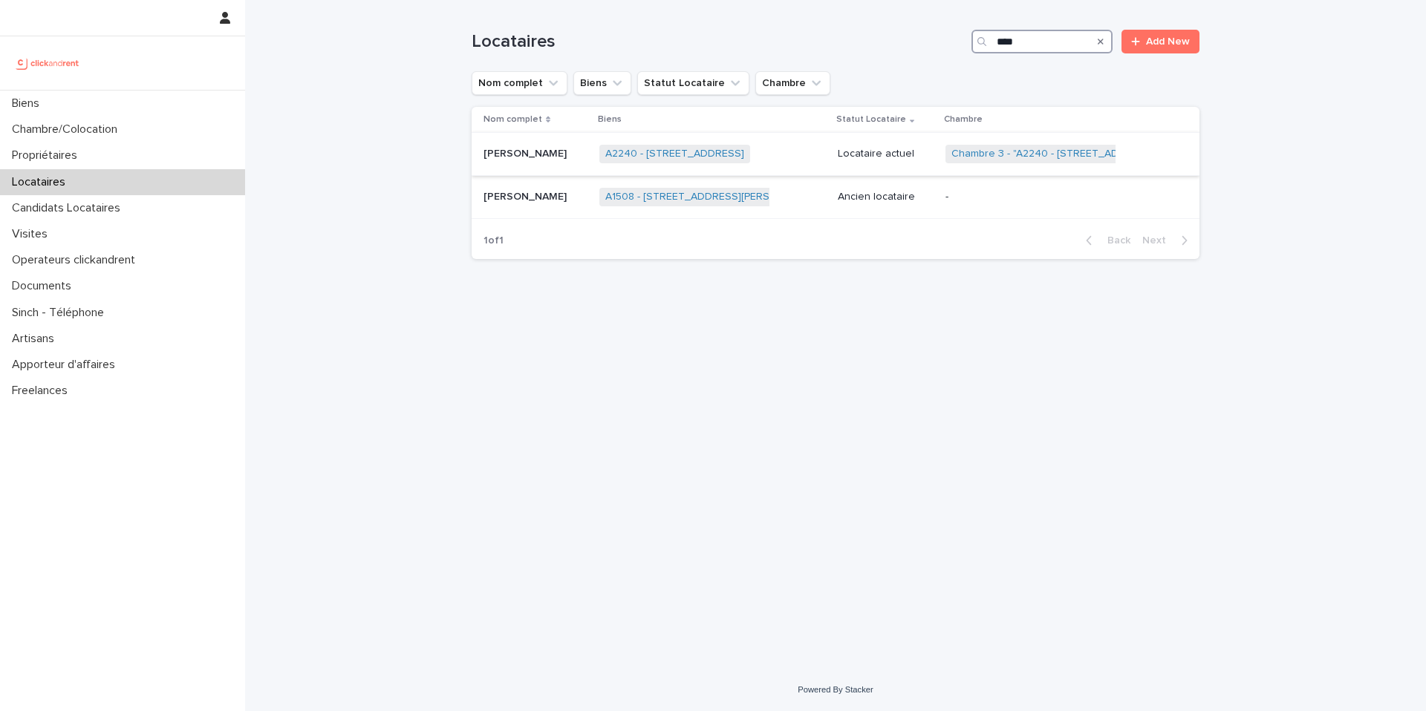
type input "****"
click at [570, 148] on p "[PERSON_NAME]" at bounding box center [526, 153] width 86 height 16
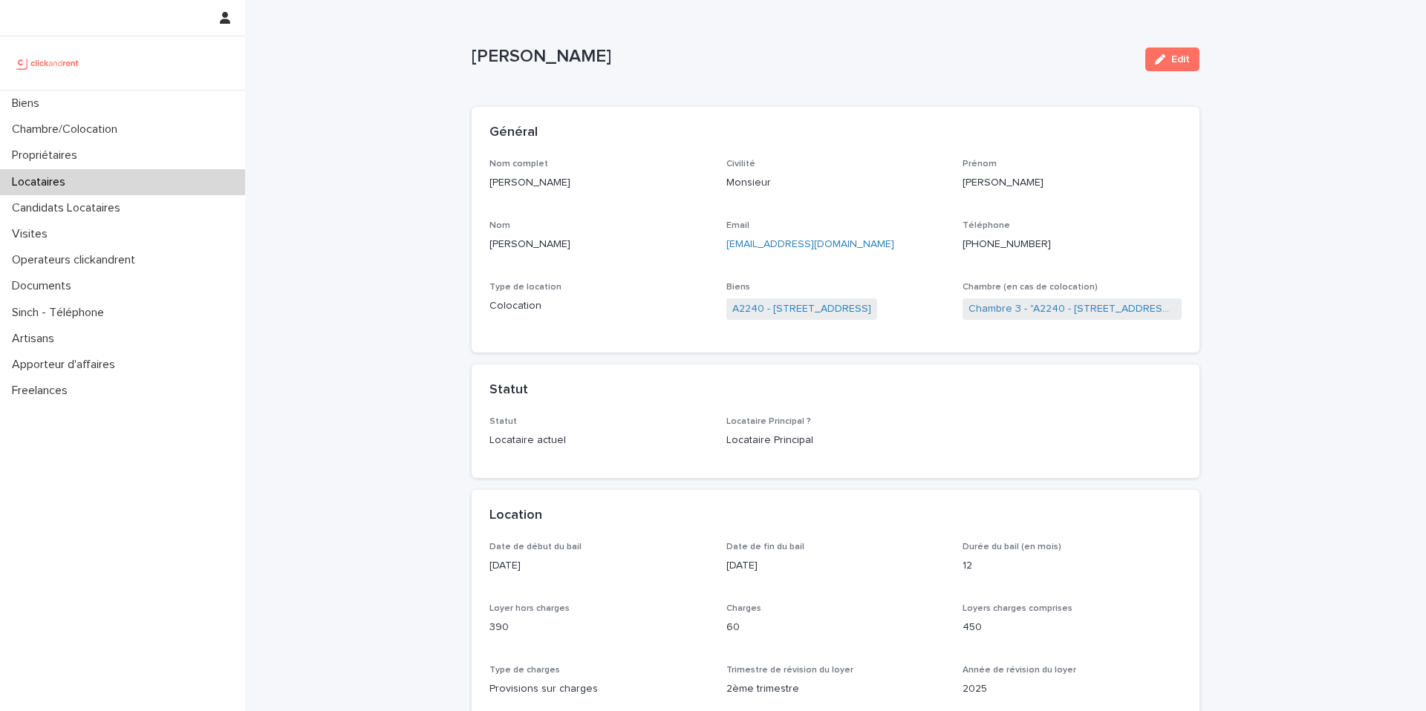
click at [1007, 244] on ringoverc2c-number-84e06f14122c "[PHONE_NUMBER]" at bounding box center [1006, 244] width 88 height 10
click at [215, 128] on div "Chambre/Colocation" at bounding box center [122, 130] width 245 height 26
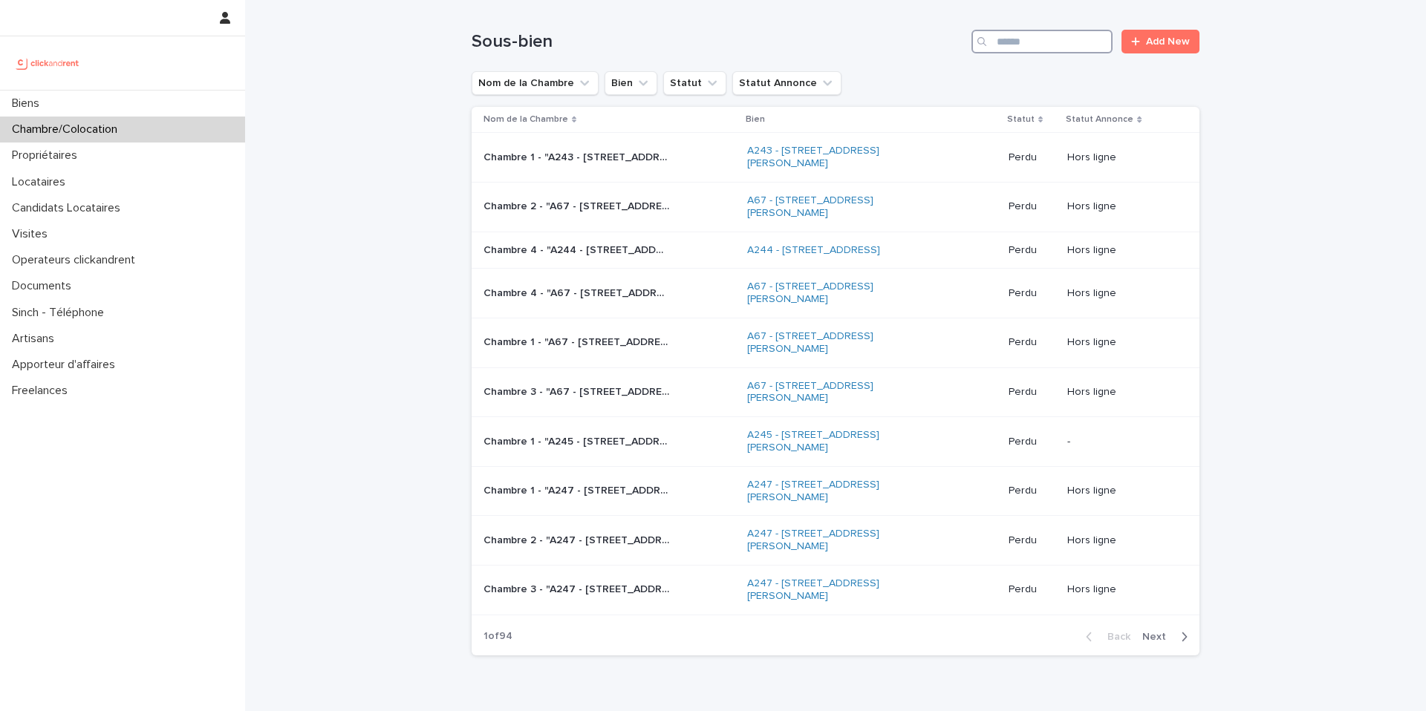
click at [1010, 51] on input "Search" at bounding box center [1041, 42] width 141 height 24
paste input "*****"
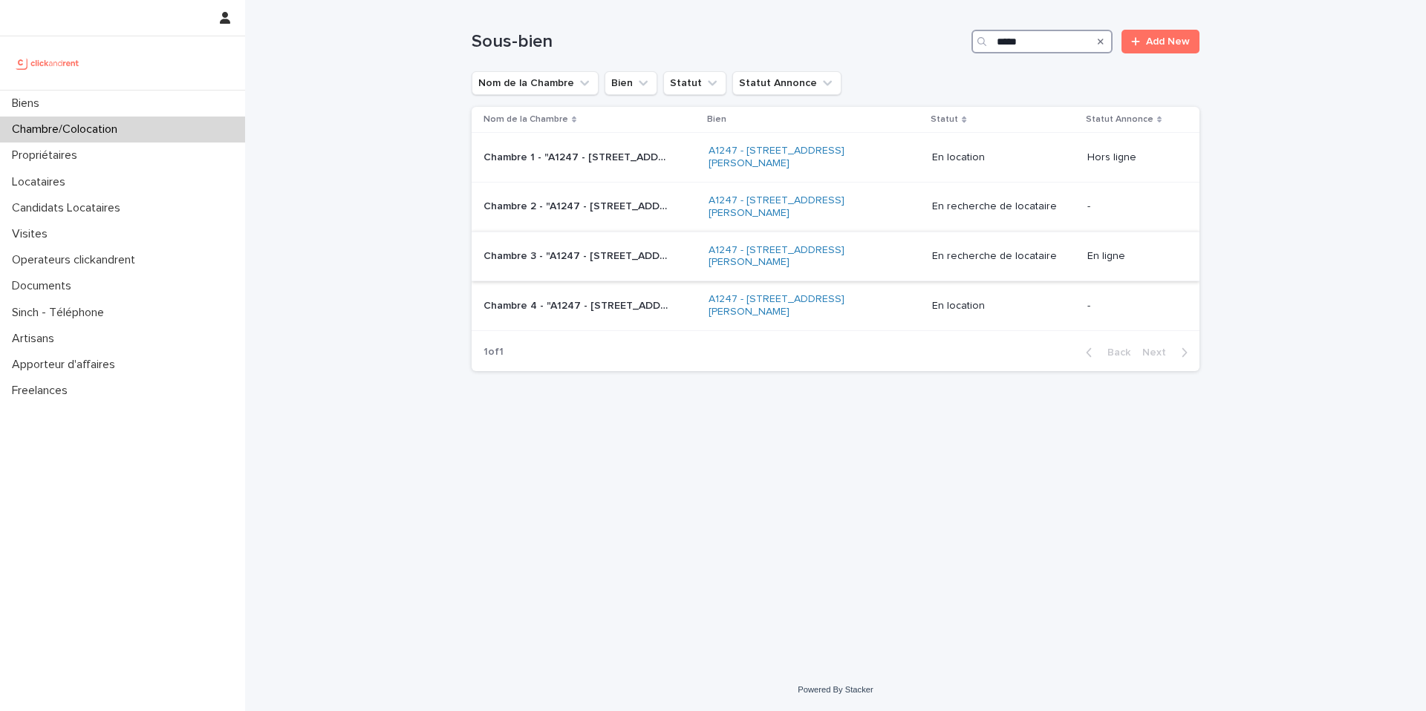
type input "*****"
click at [610, 264] on div "Chambre 3 - "A1247 - 1 rue Charlotte Perriand, Clichy-la-Garenne 92110" Chambre…" at bounding box center [589, 256] width 213 height 25
click at [652, 258] on p "Chambre 3 - "A1247 - 1 rue Charlotte Perriand, Clichy-la-Garenne 92110"" at bounding box center [577, 255] width 189 height 16
click at [615, 163] on div "Chambre 1 - "A1247 - 1 rue Charlotte Perriand, Clichy-la-Garenne 92110" Chambre…" at bounding box center [589, 158] width 213 height 25
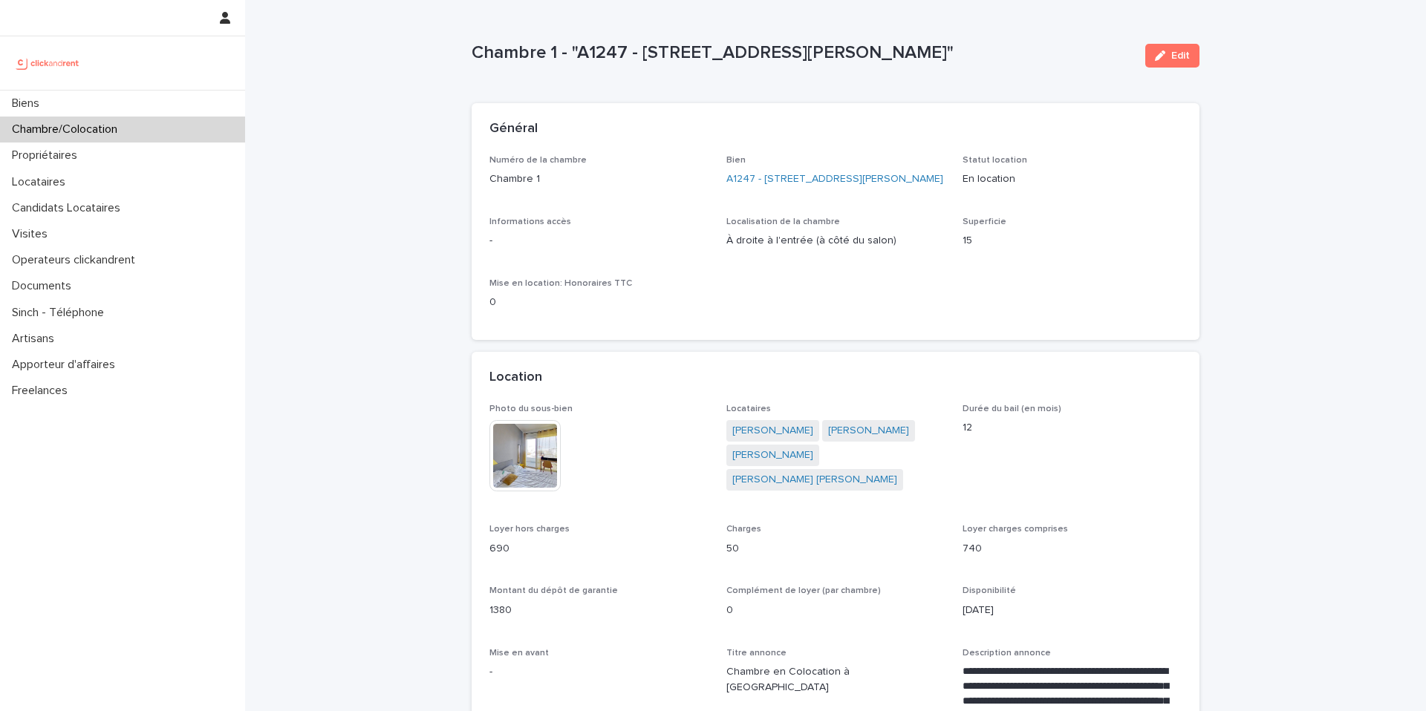
scroll to position [3, 0]
click at [837, 180] on link "A1247 - 1 rue Charlotte Perriand, Clichy-la-Garenne 92110" at bounding box center [834, 180] width 217 height 16
